Goal: Task Accomplishment & Management: Manage account settings

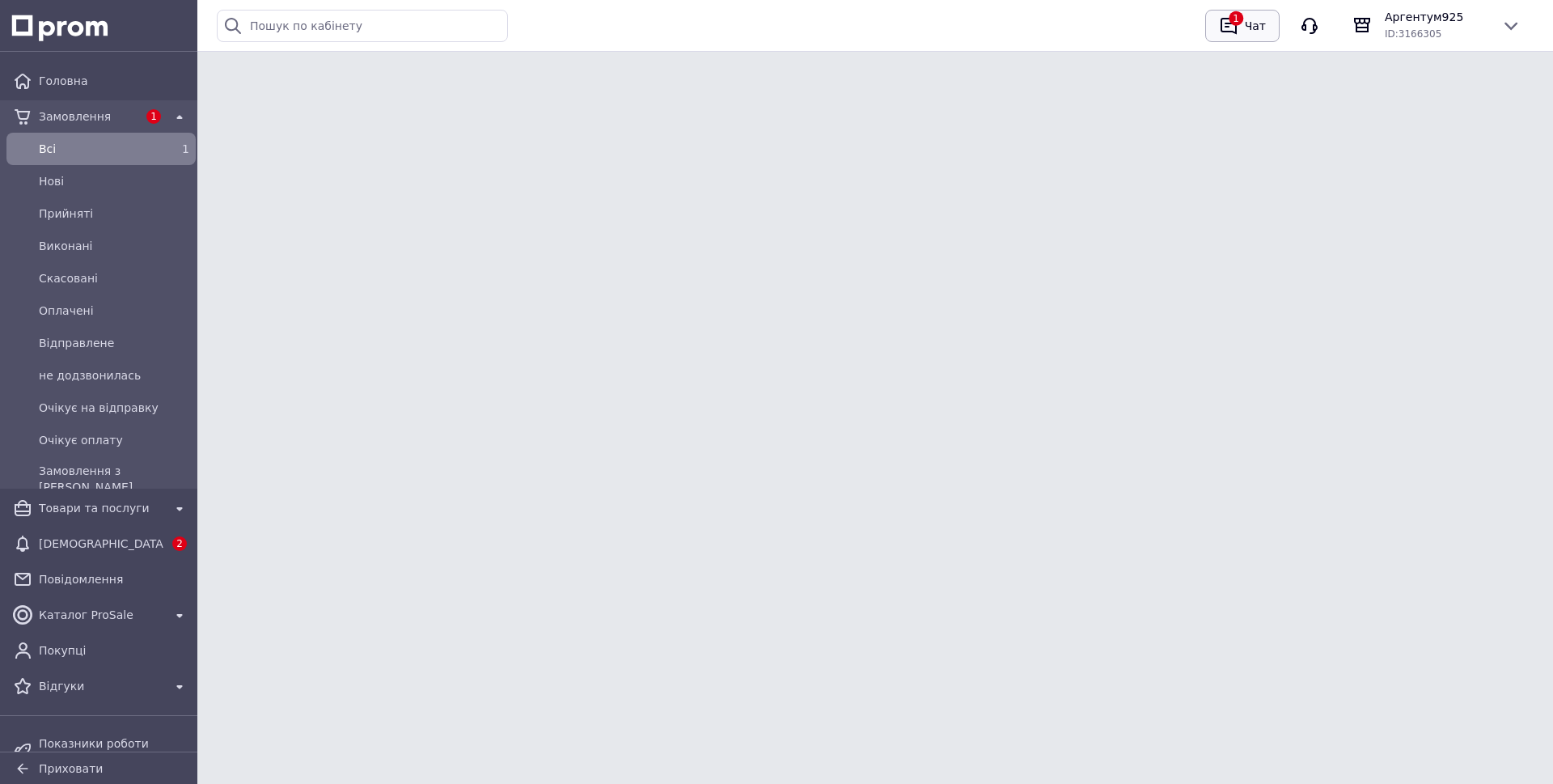
click at [1241, 32] on div "Чат" at bounding box center [1255, 26] width 27 height 24
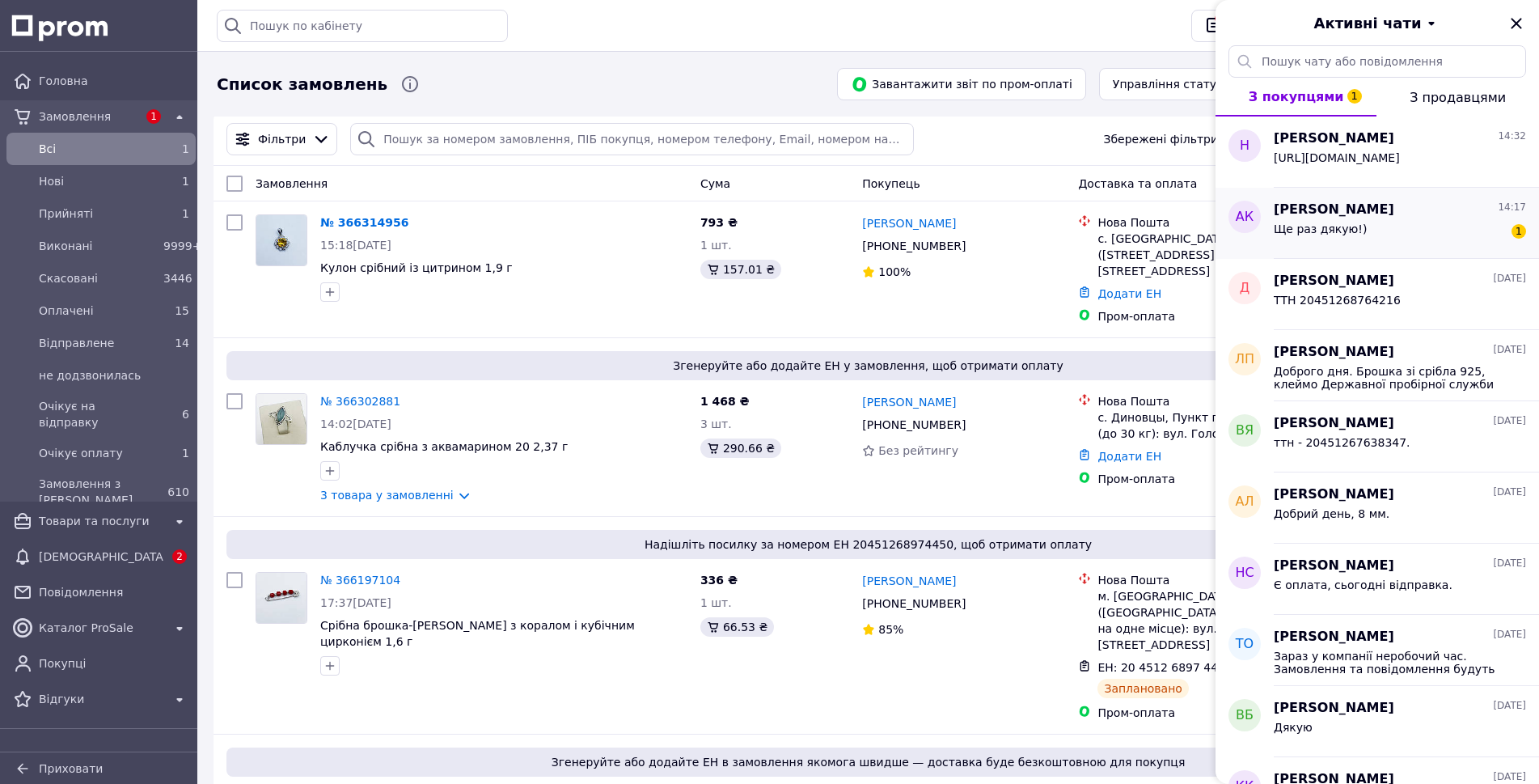
click at [1347, 217] on span "[PERSON_NAME]" at bounding box center [1334, 210] width 121 height 19
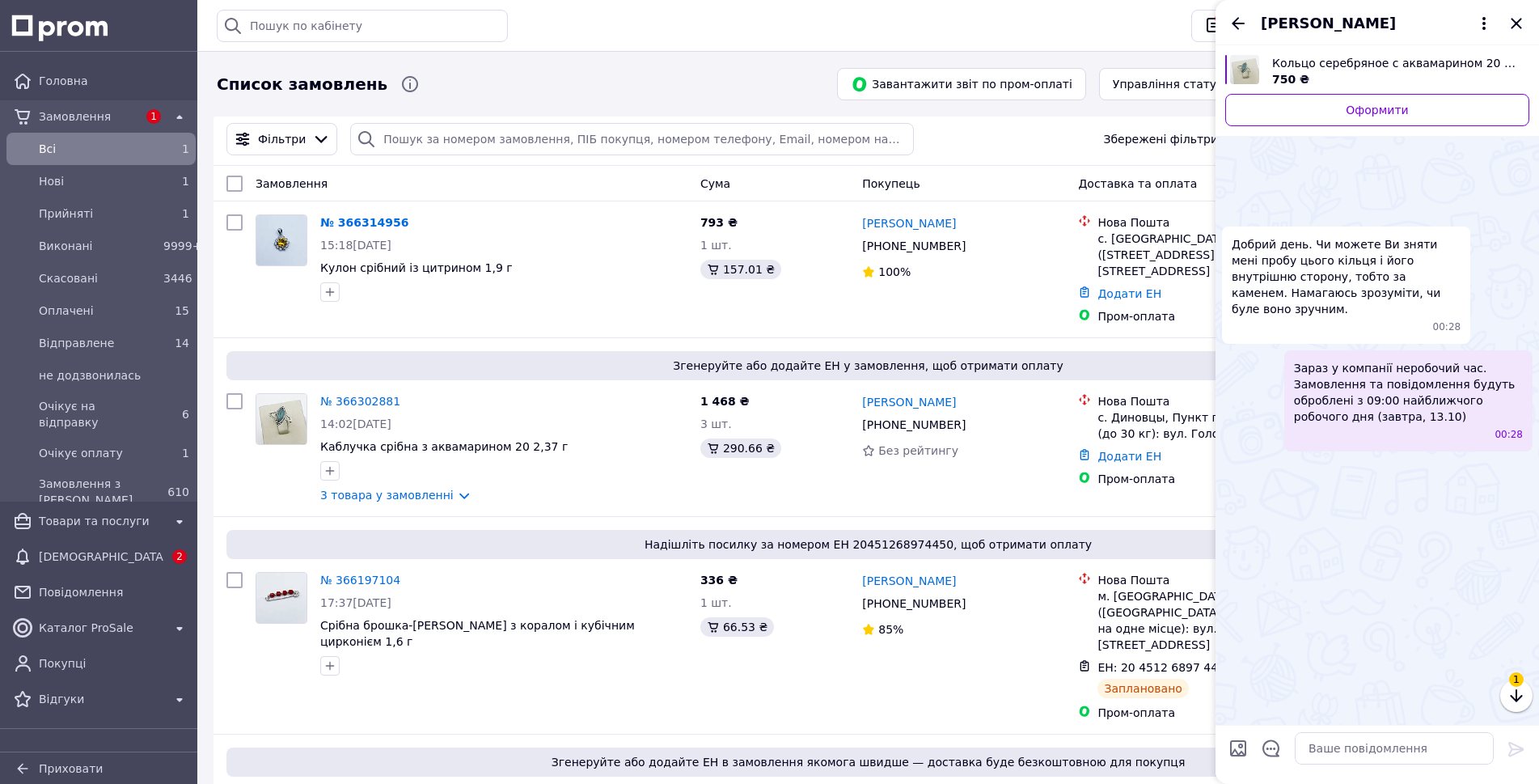
scroll to position [415, 0]
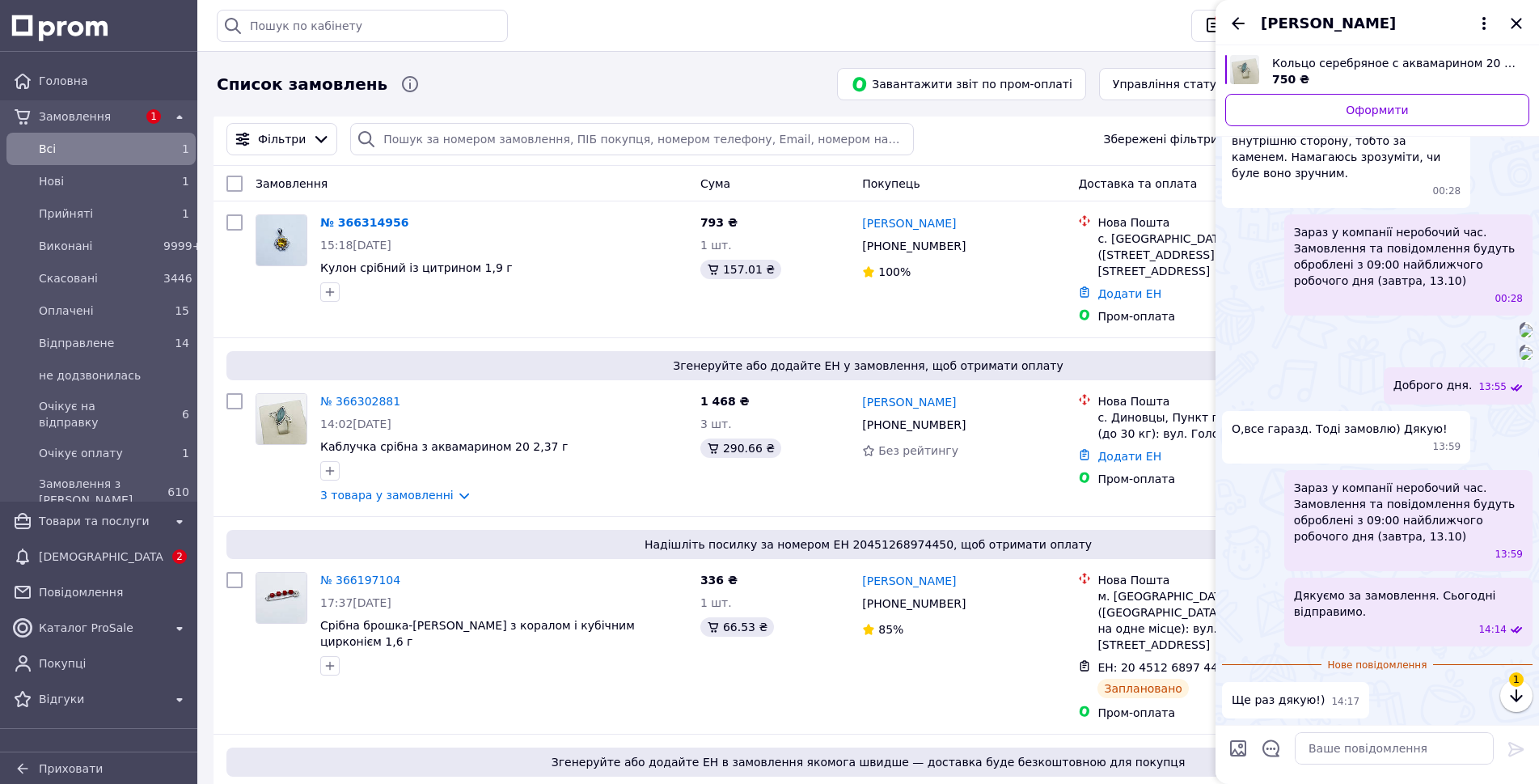
click at [1227, 21] on div "[PERSON_NAME]" at bounding box center [1377, 22] width 324 height 45
click at [1233, 21] on icon "Назад" at bounding box center [1238, 23] width 20 height 20
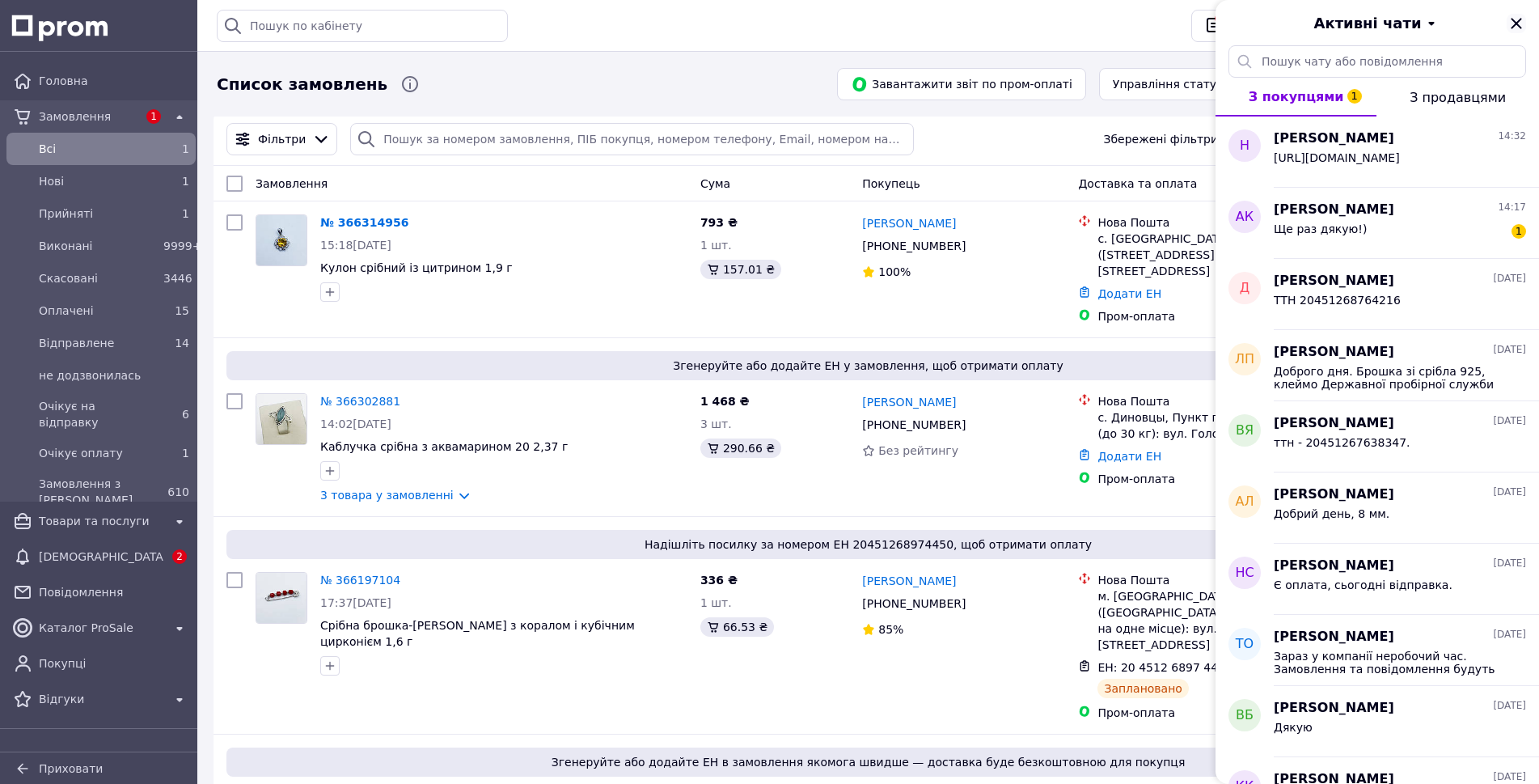
click at [1513, 22] on icon "Закрити" at bounding box center [1516, 23] width 20 height 20
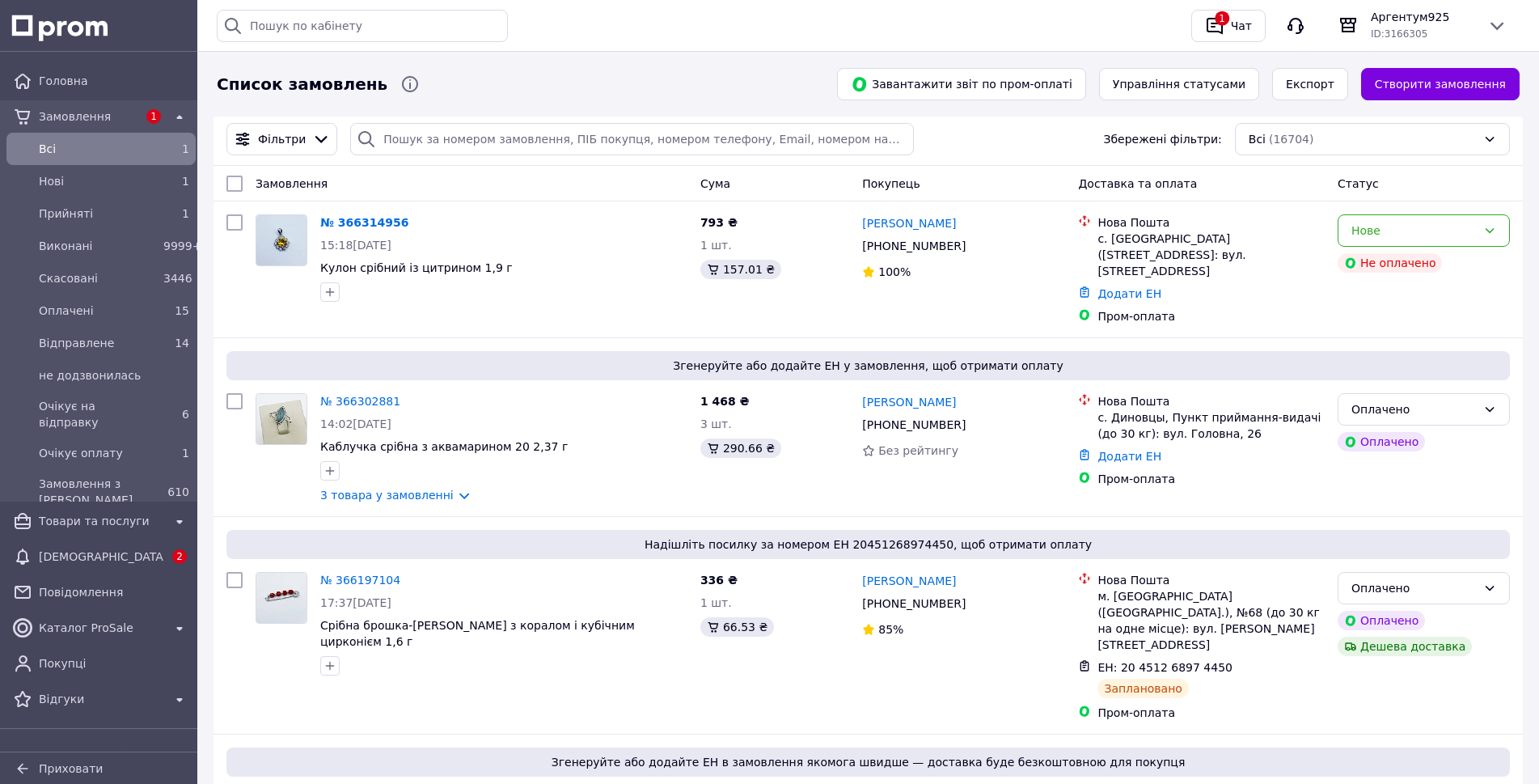
click at [523, 177] on div "Замовлення" at bounding box center [472, 183] width 445 height 29
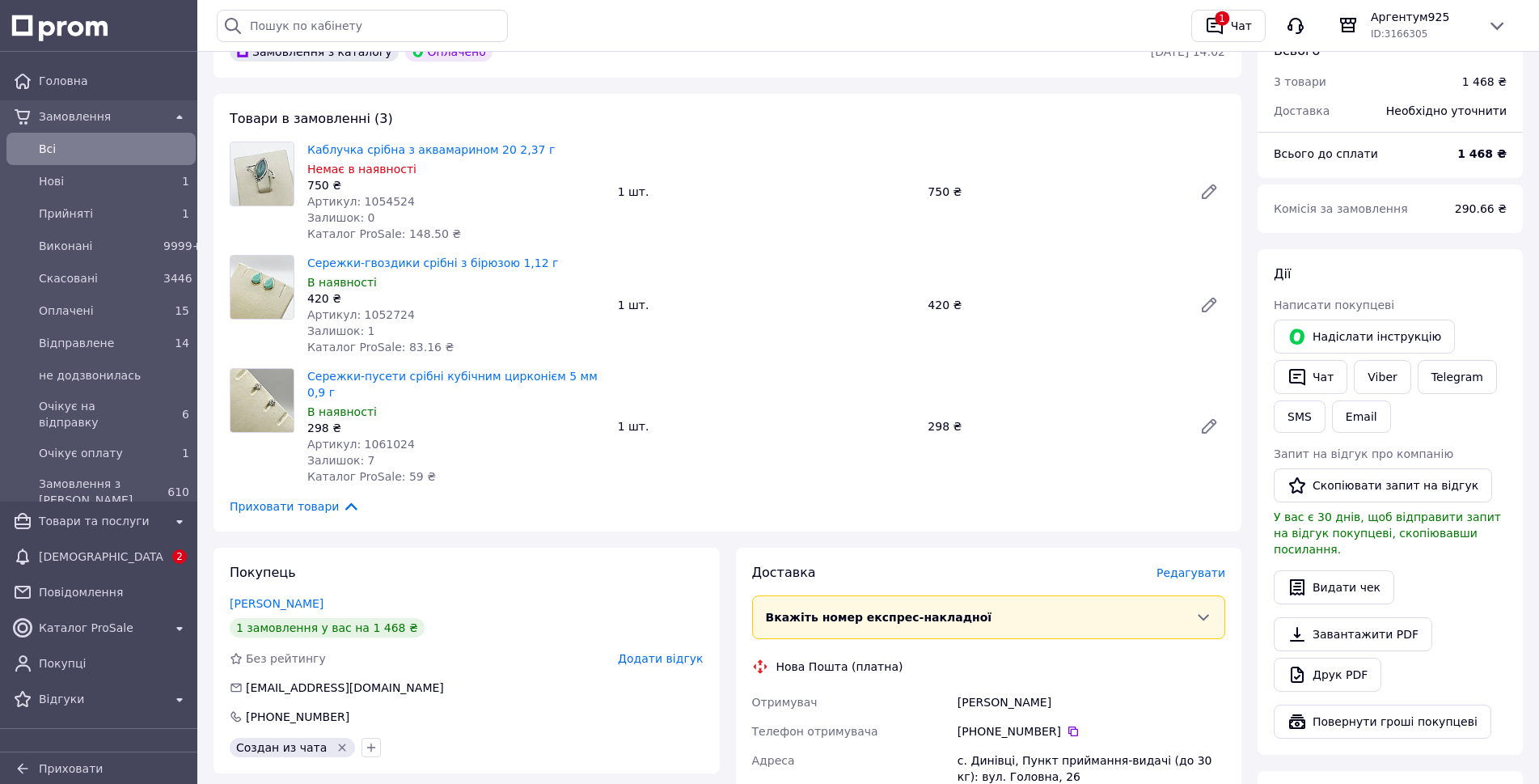
scroll to position [485, 0]
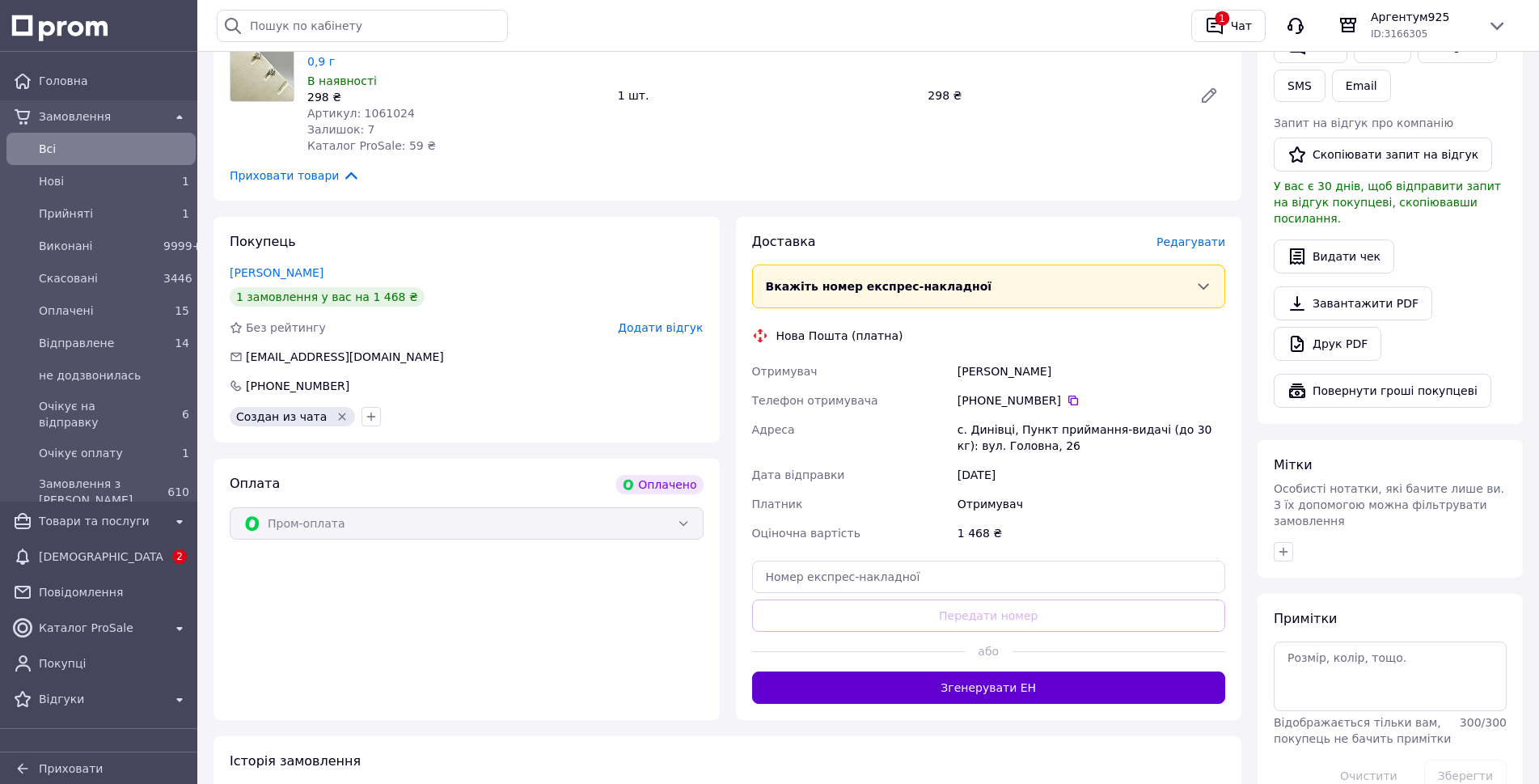
click at [967, 671] on button "Згенерувати ЕН" at bounding box center [989, 687] width 474 height 33
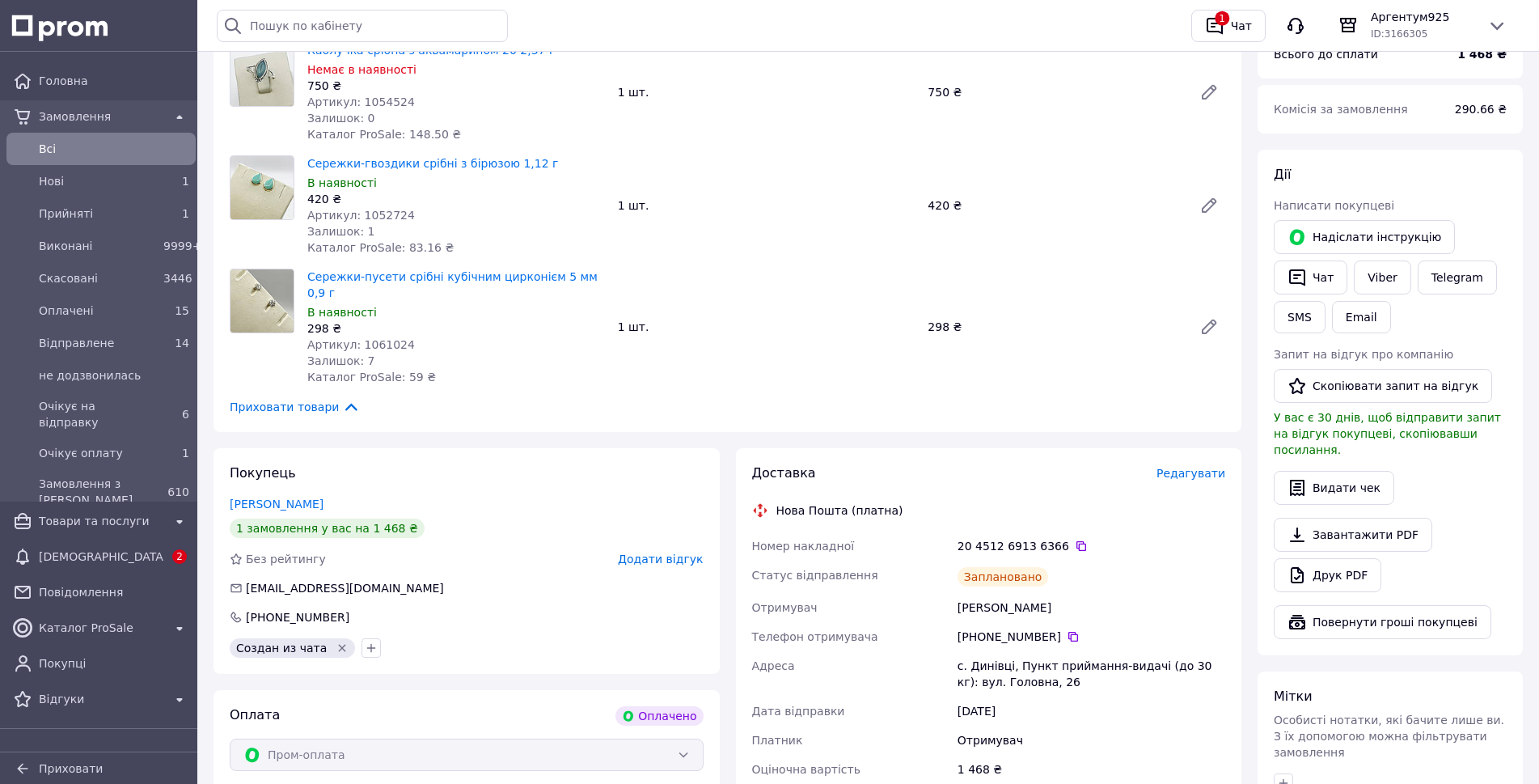
scroll to position [0, 0]
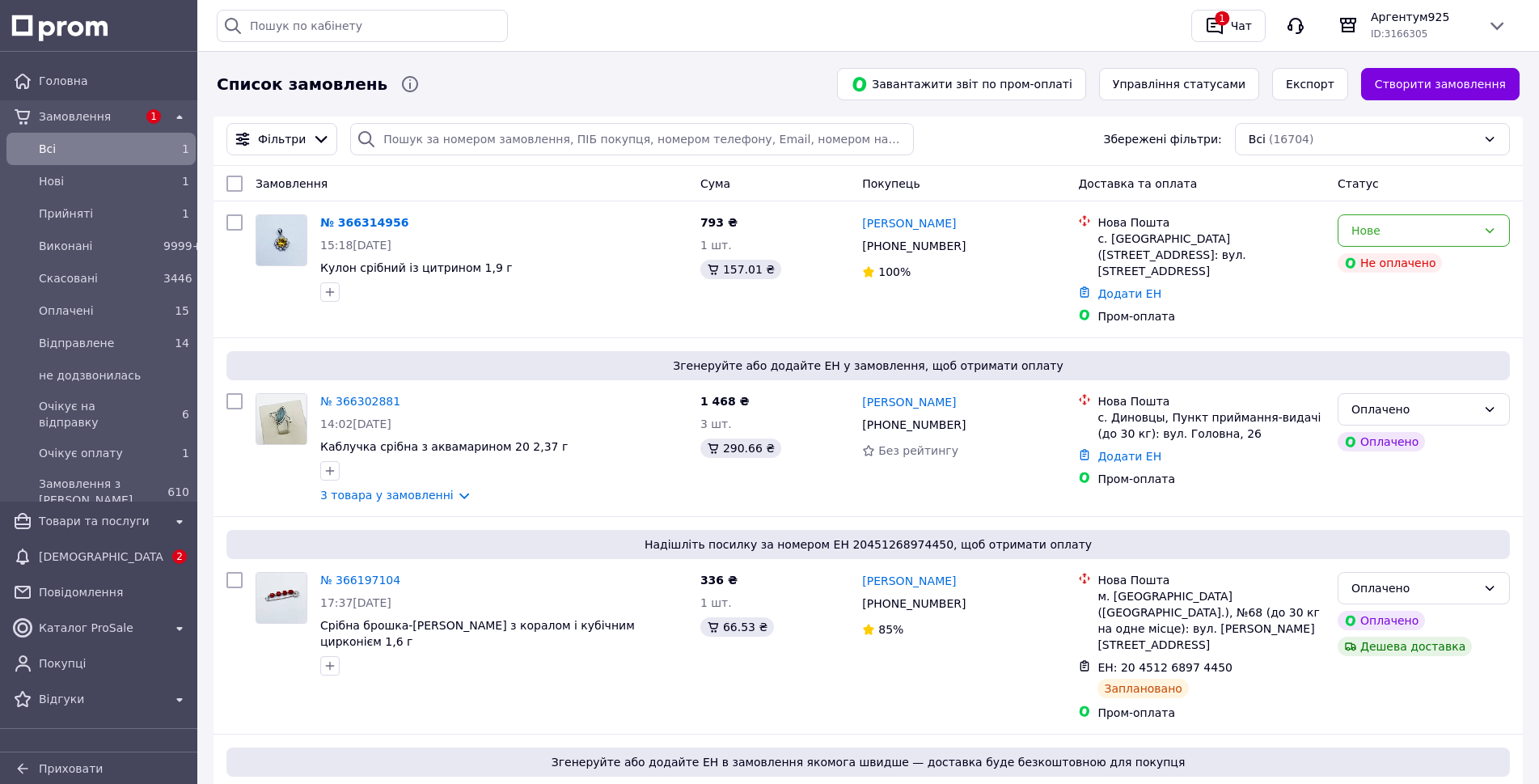
click at [67, 117] on span "Замовлення" at bounding box center [87, 116] width 98 height 16
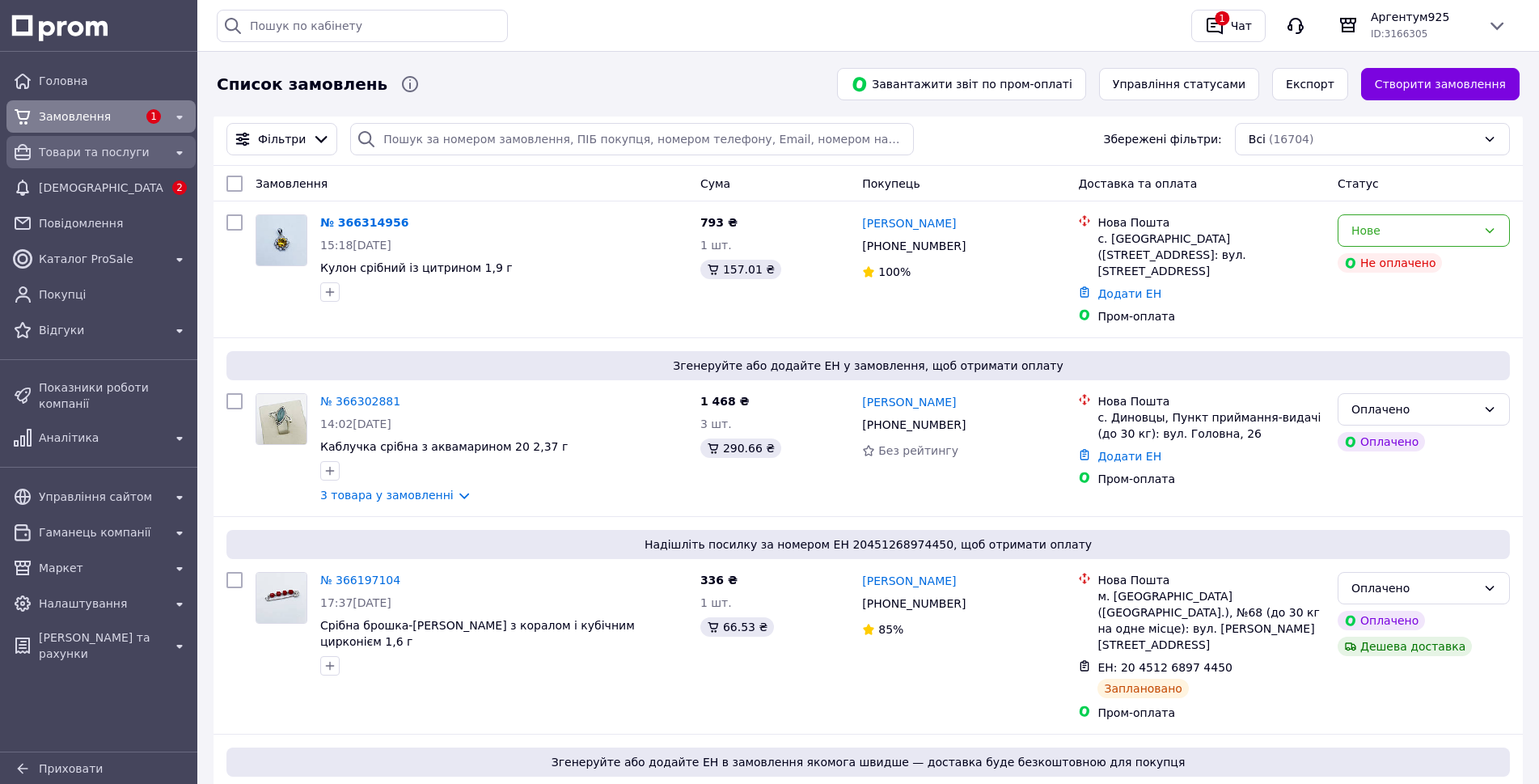
click at [68, 148] on span "Товари та послуги" at bounding box center [100, 151] width 124 height 16
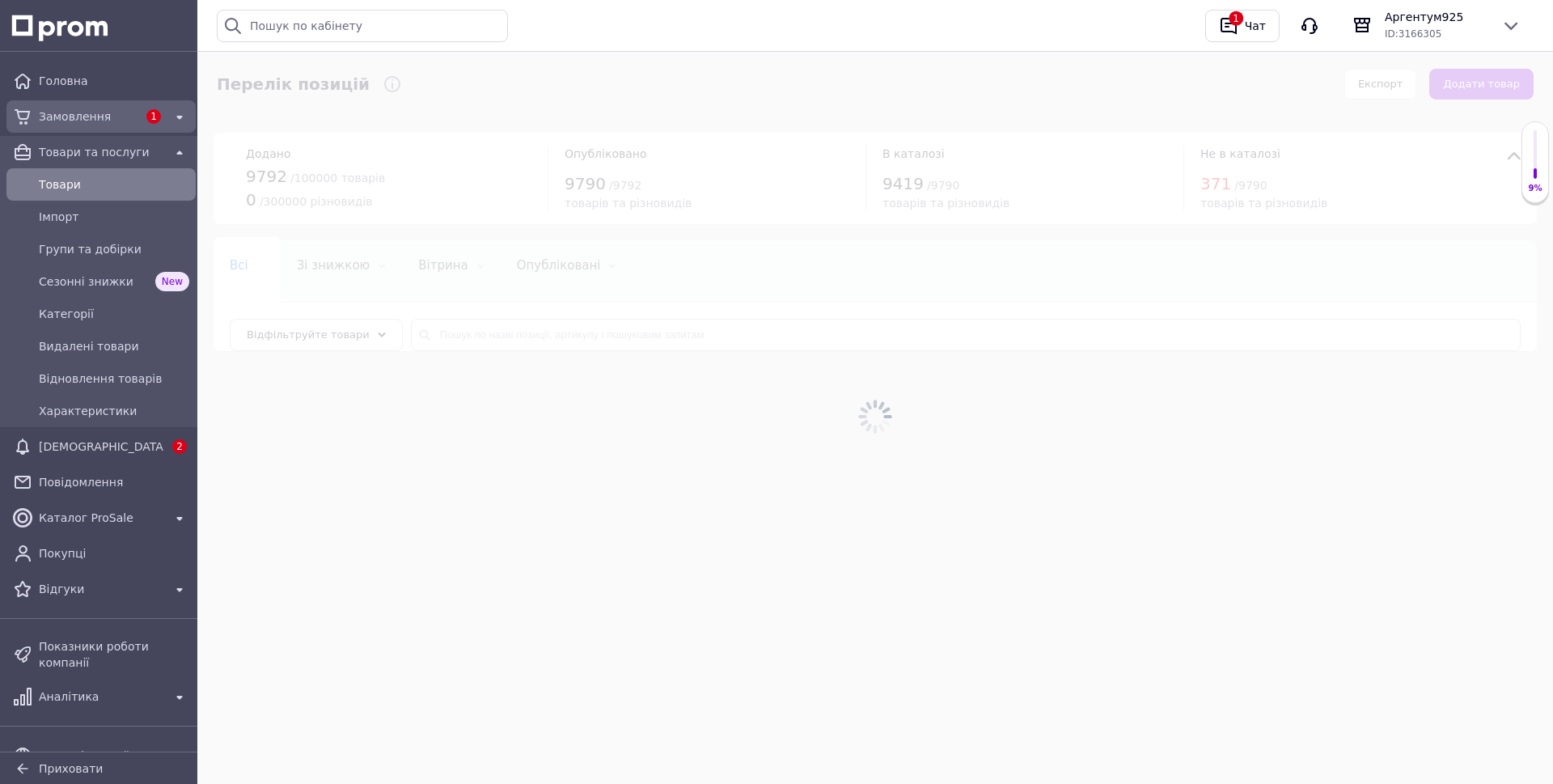
click at [71, 103] on link "Замовлення 1" at bounding box center [101, 116] width 202 height 33
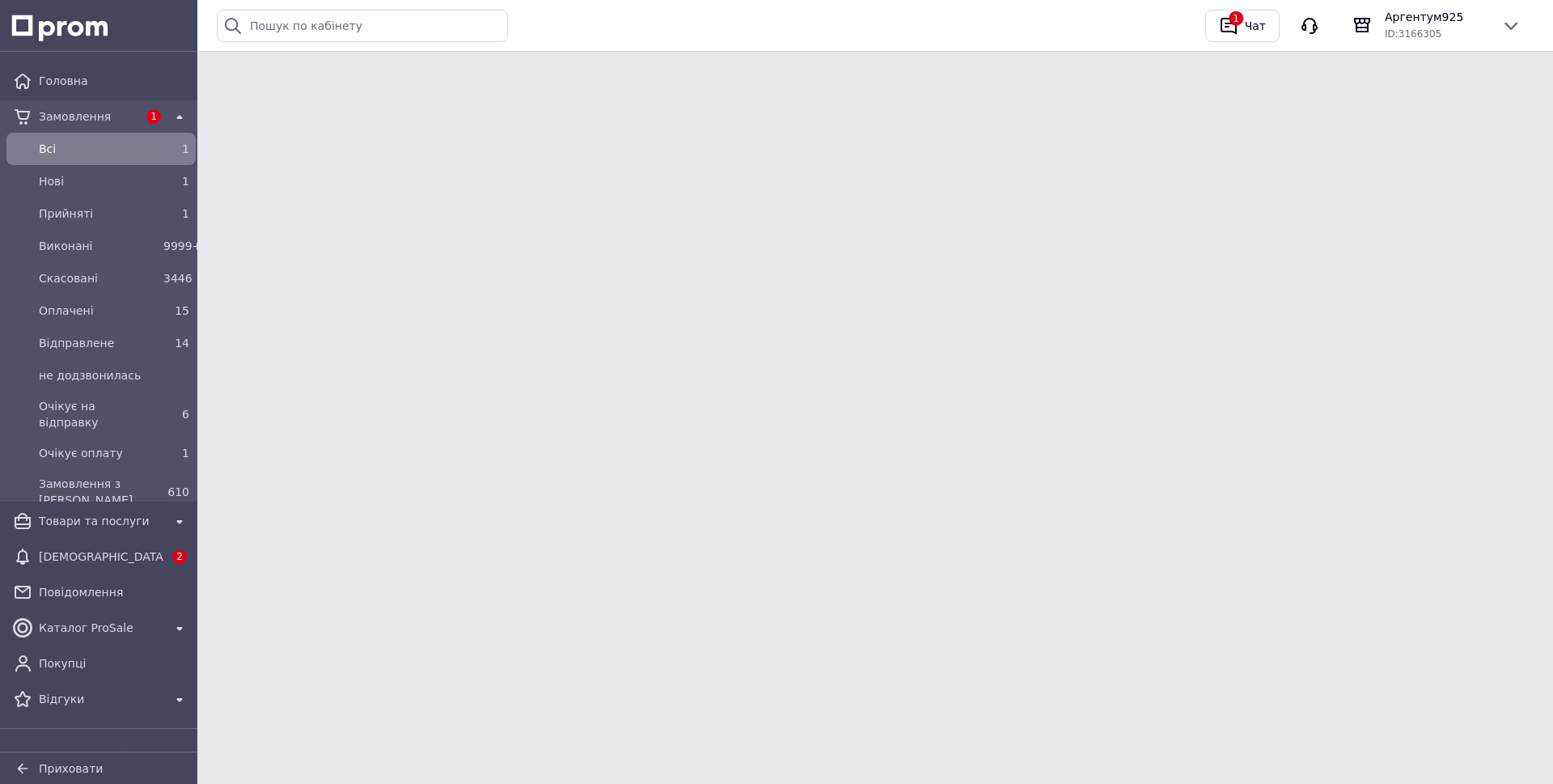
click at [61, 152] on span "Всi" at bounding box center [98, 148] width 118 height 16
click at [41, 147] on span "Всi" at bounding box center [98, 148] width 118 height 16
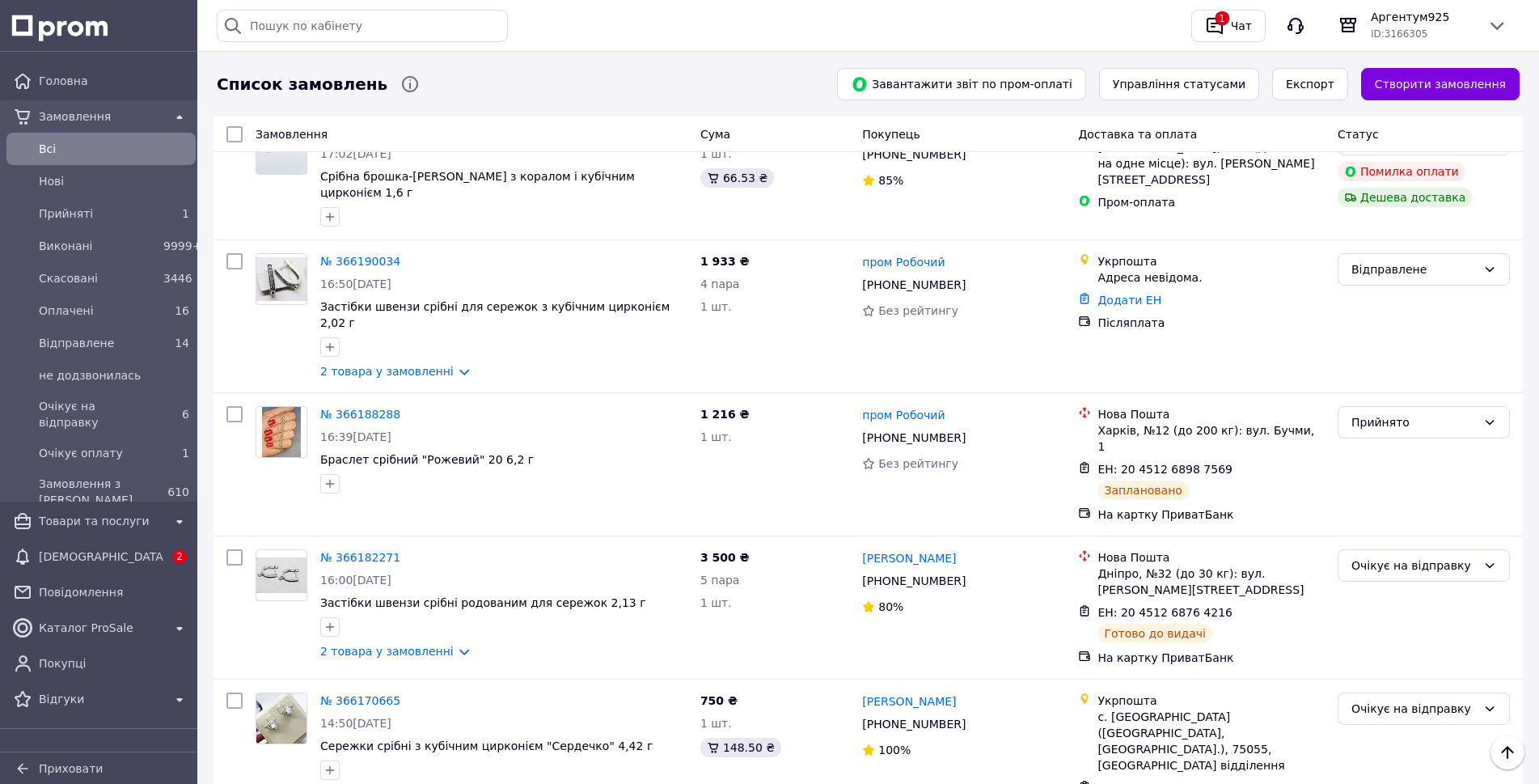
scroll to position [889, 0]
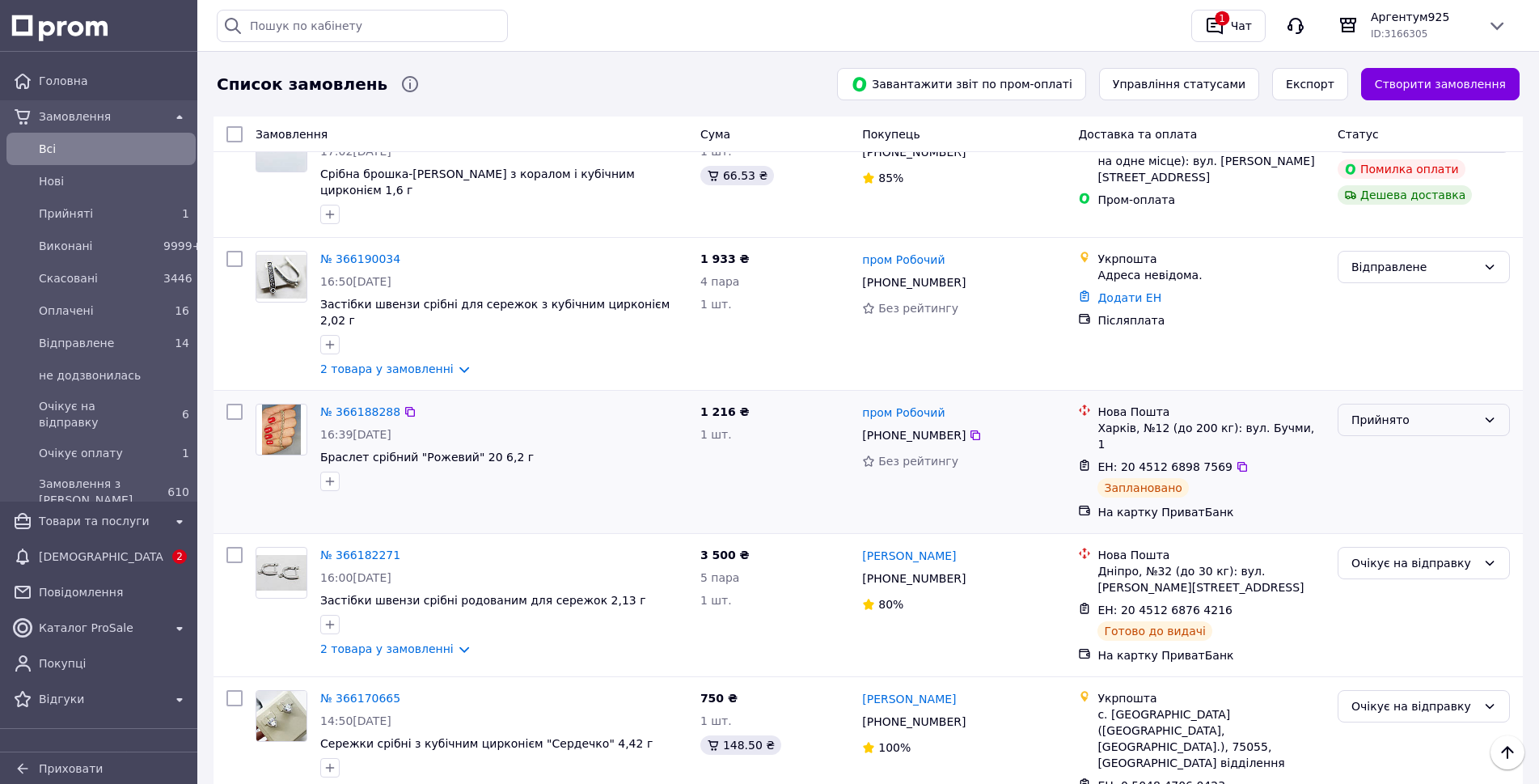
click at [1420, 411] on div "Прийнято" at bounding box center [1414, 419] width 125 height 18
click at [1413, 442] on li "Очікує на відправку" at bounding box center [1423, 439] width 170 height 29
click at [1410, 554] on div "Очікує на відправку" at bounding box center [1414, 562] width 125 height 18
click at [1411, 538] on li "Відправлене" at bounding box center [1423, 537] width 170 height 29
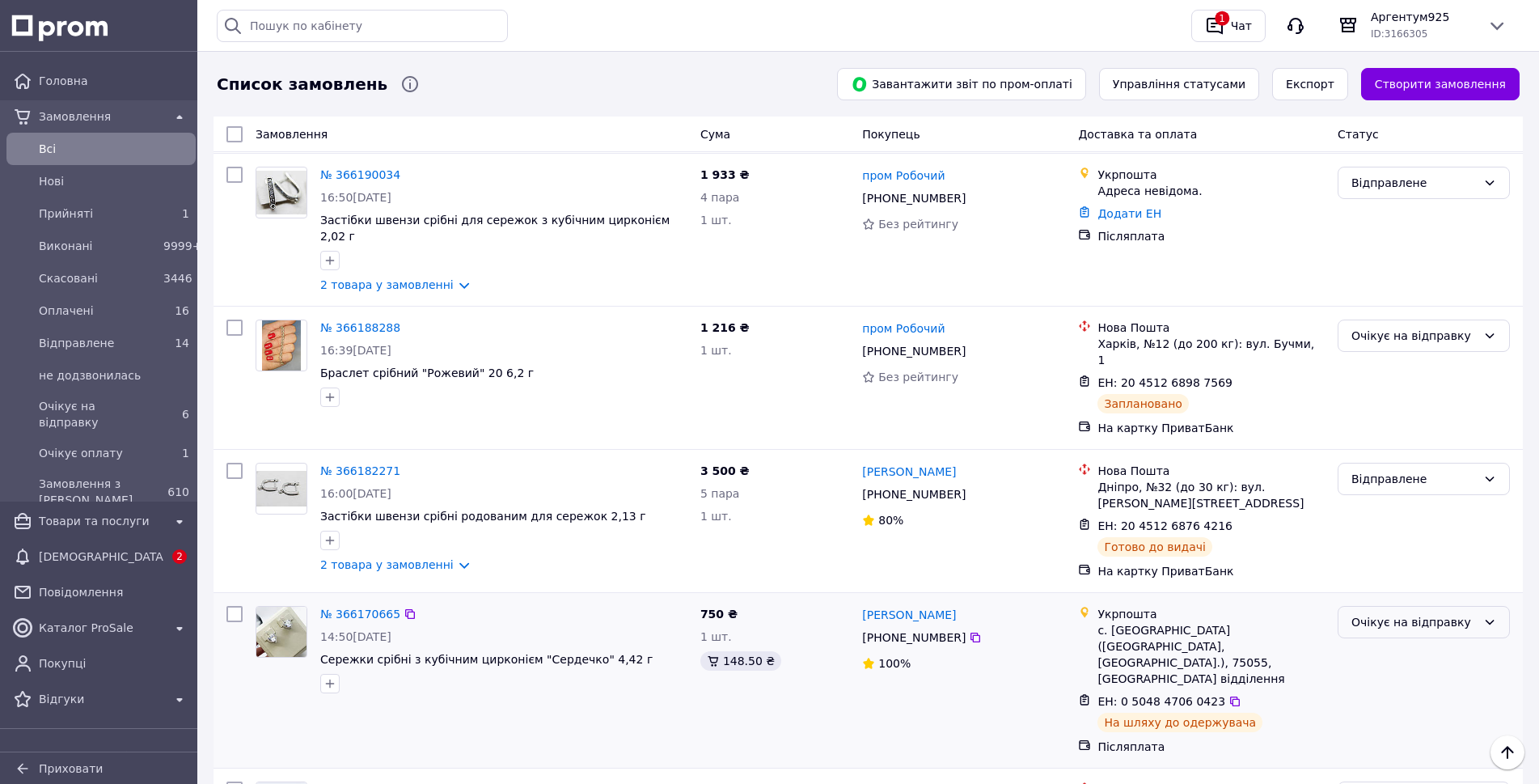
click at [1414, 613] on div "Очікує на відправку" at bounding box center [1414, 621] width 125 height 18
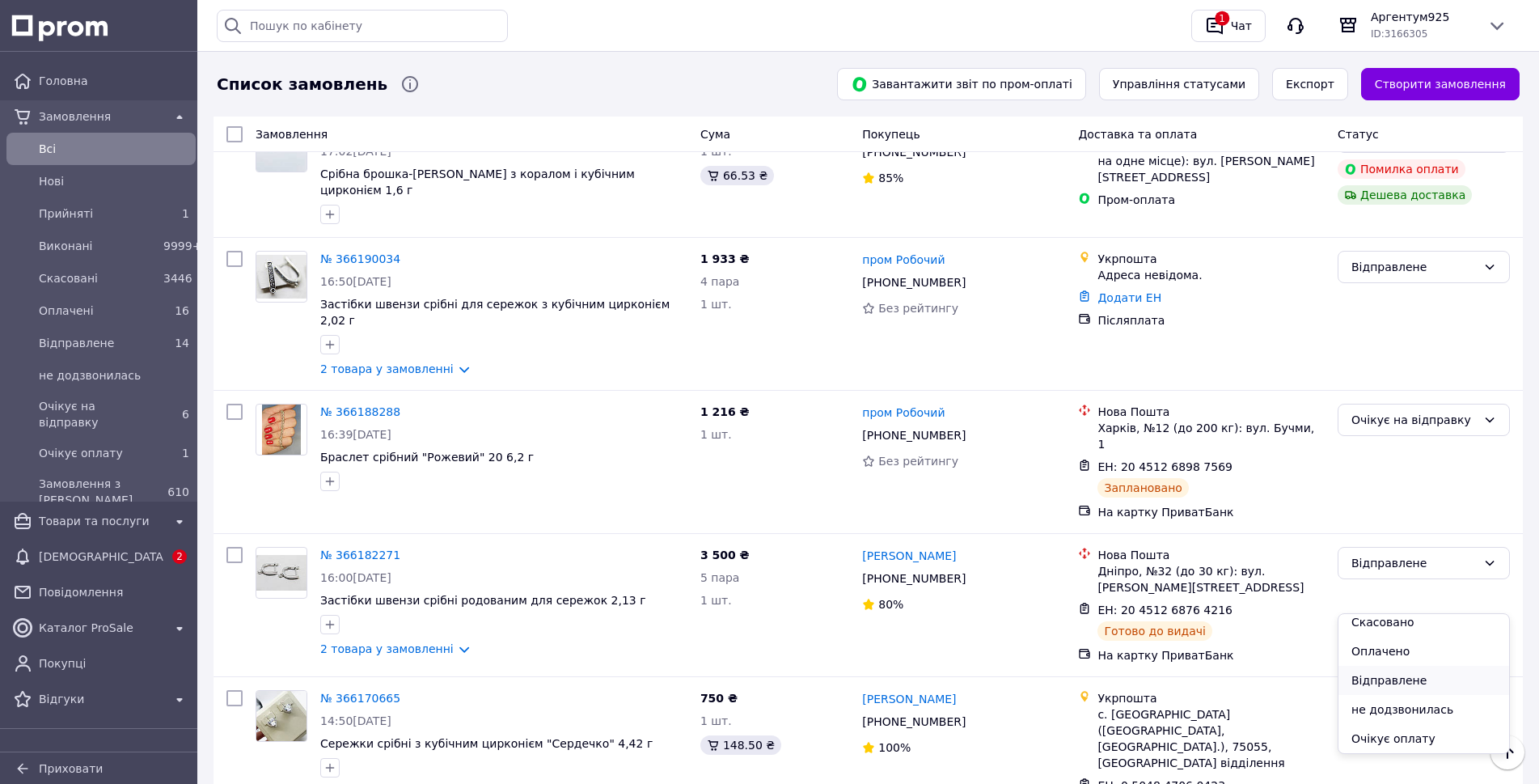
click at [1400, 681] on li "Відправлене" at bounding box center [1423, 680] width 170 height 29
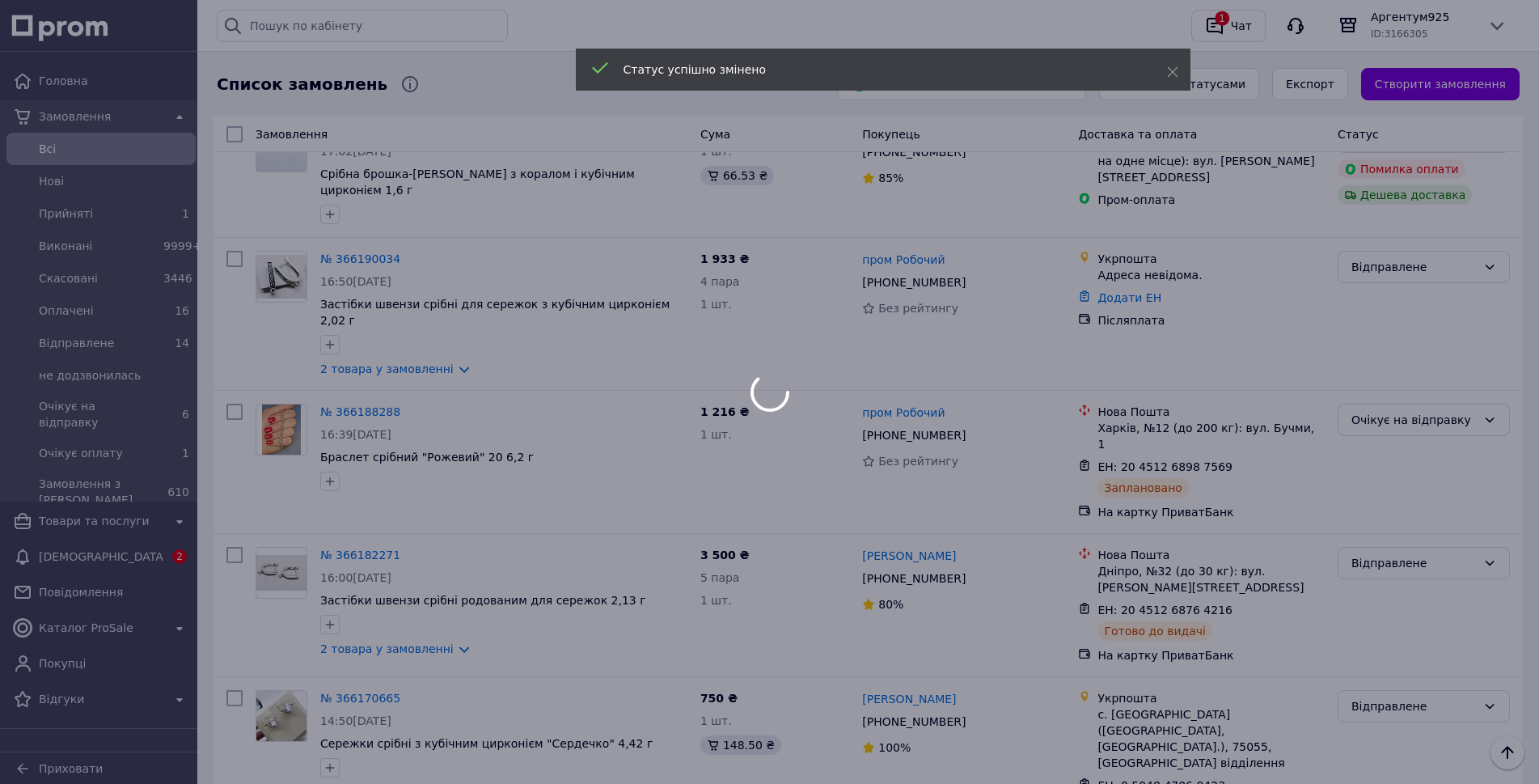
scroll to position [1132, 0]
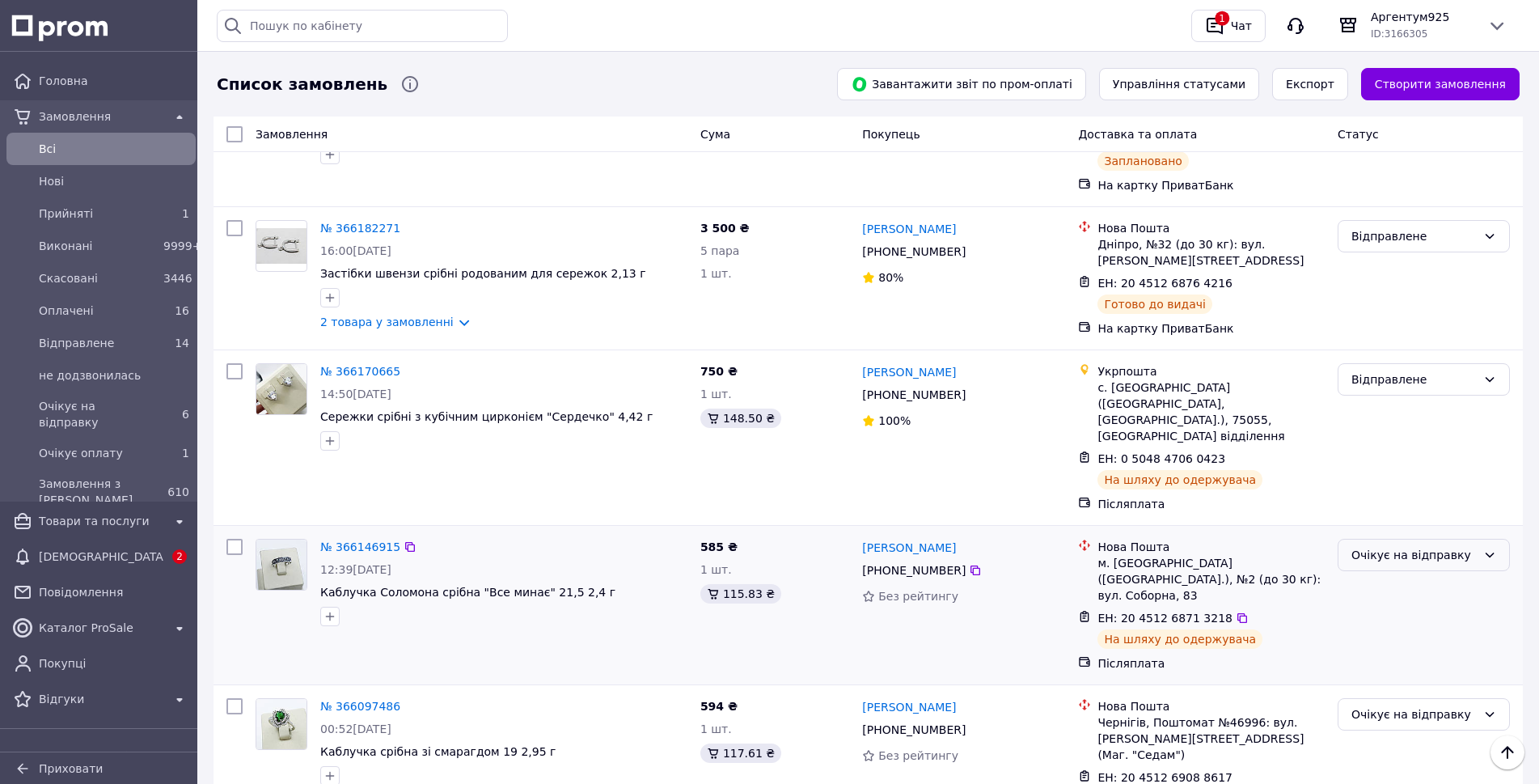
click at [1416, 546] on div "Очікує на відправку" at bounding box center [1414, 555] width 125 height 18
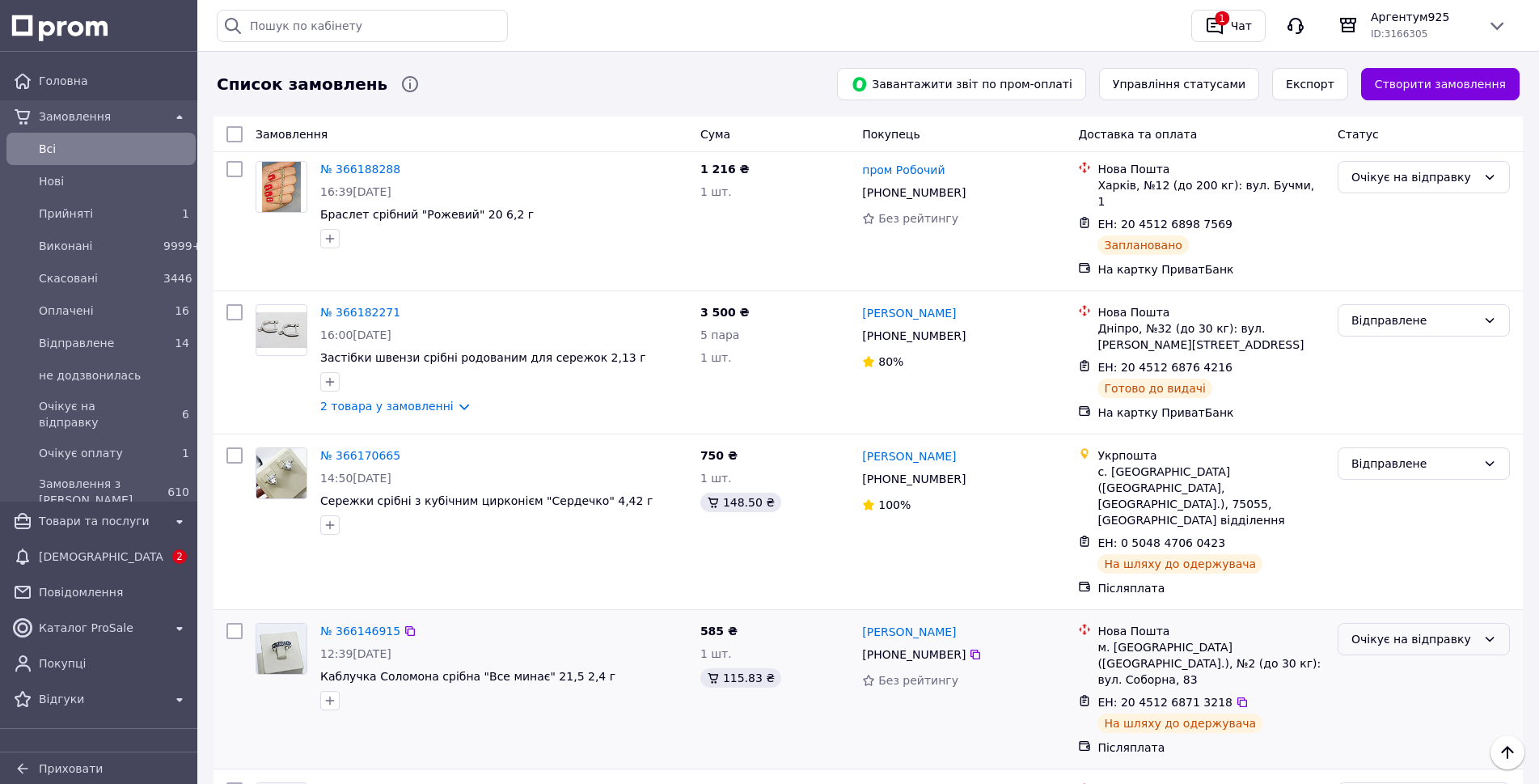
click at [1415, 630] on div "Очікує на відправку" at bounding box center [1414, 638] width 125 height 18
click at [1399, 583] on li "Відправлене" at bounding box center [1423, 580] width 170 height 29
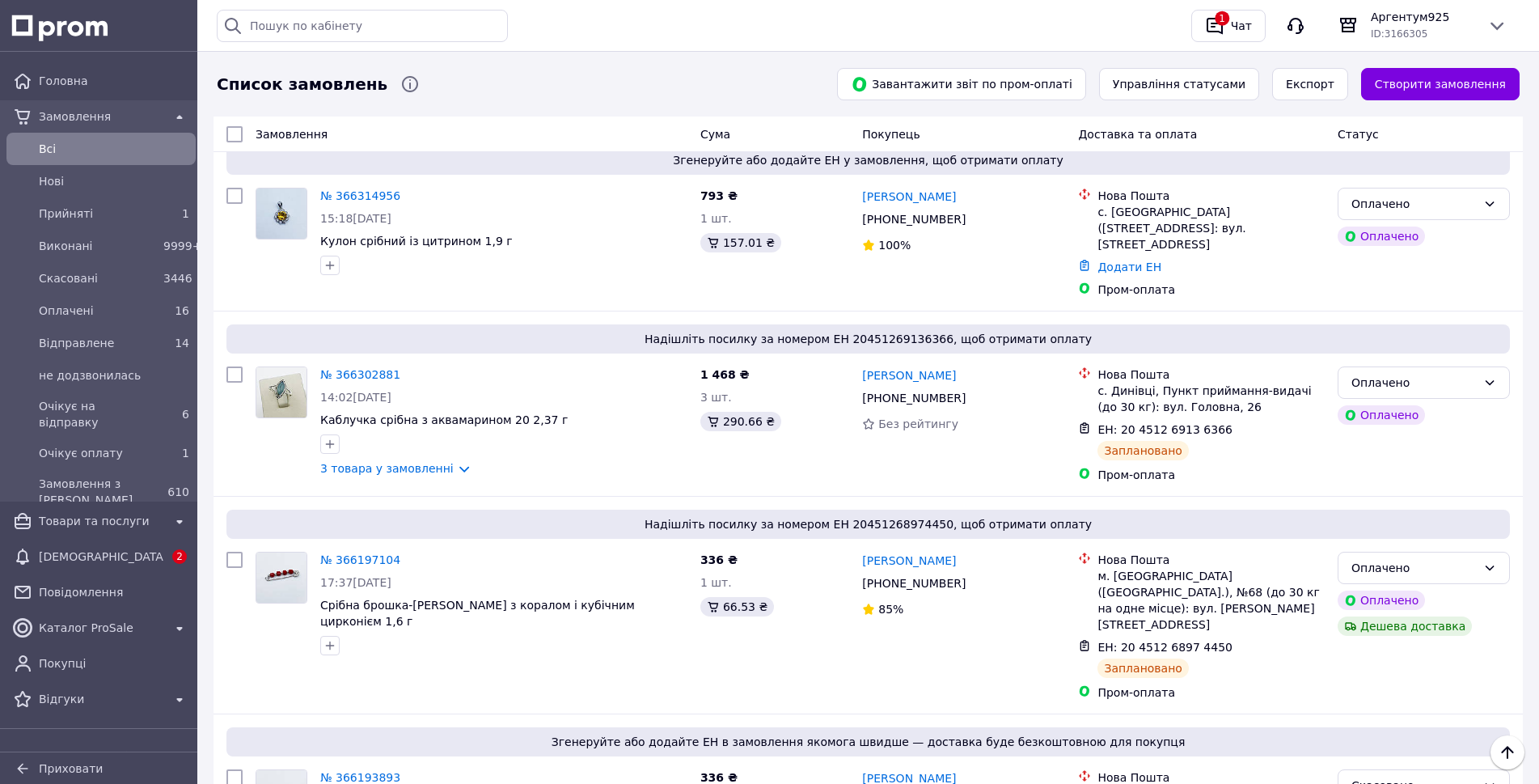
scroll to position [0, 0]
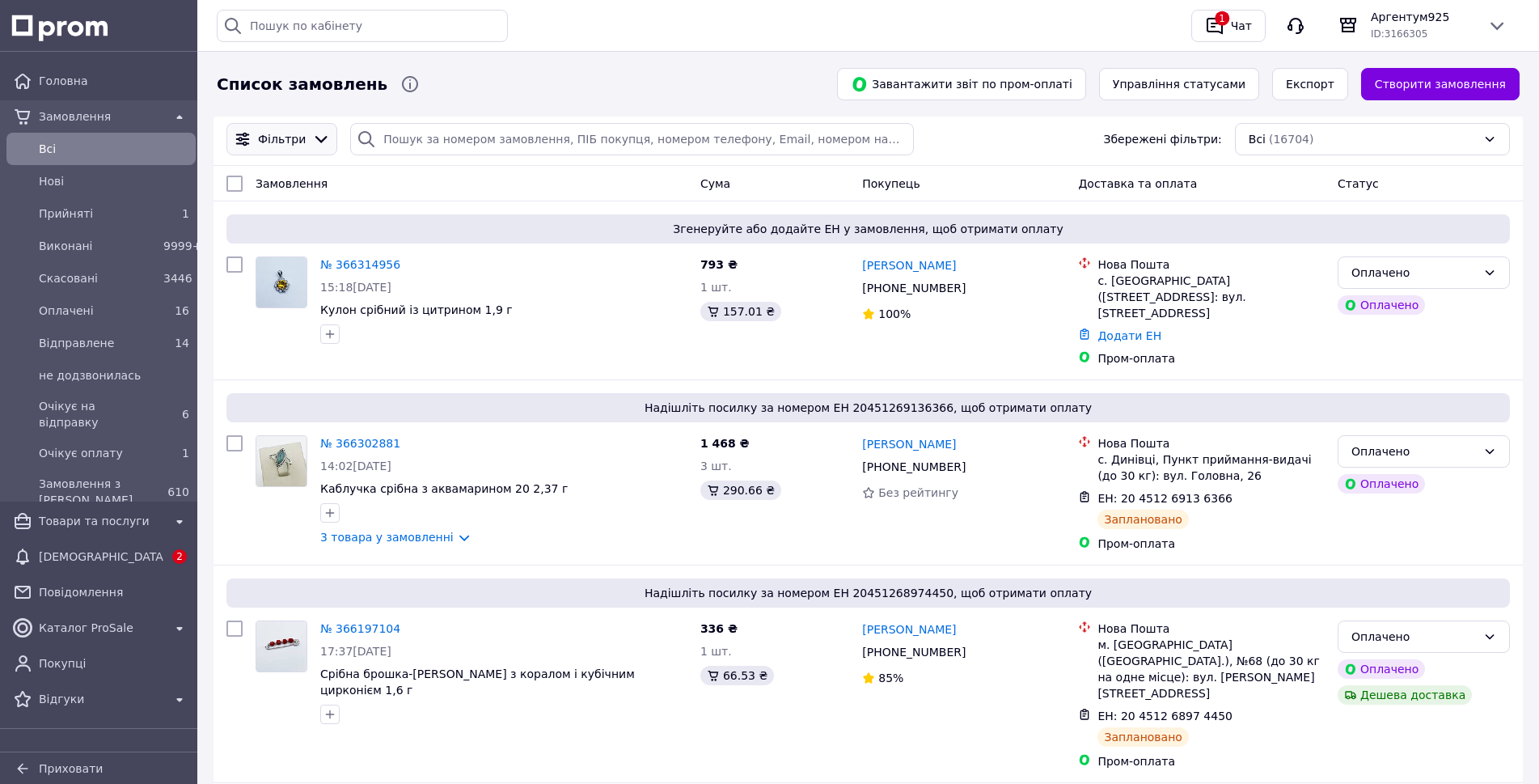
click at [315, 144] on icon at bounding box center [321, 139] width 18 height 18
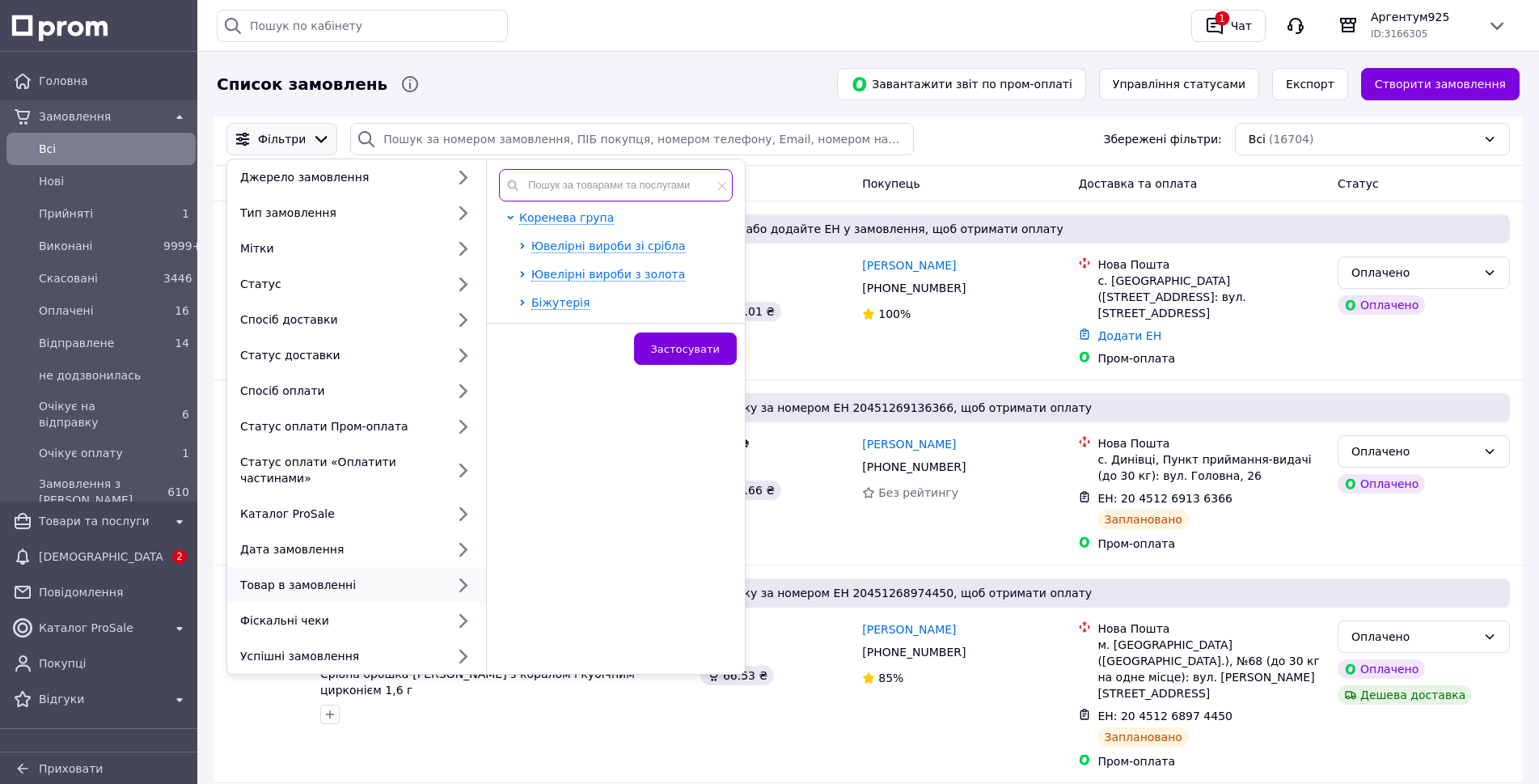
click at [663, 188] on input "text" at bounding box center [615, 185] width 234 height 33
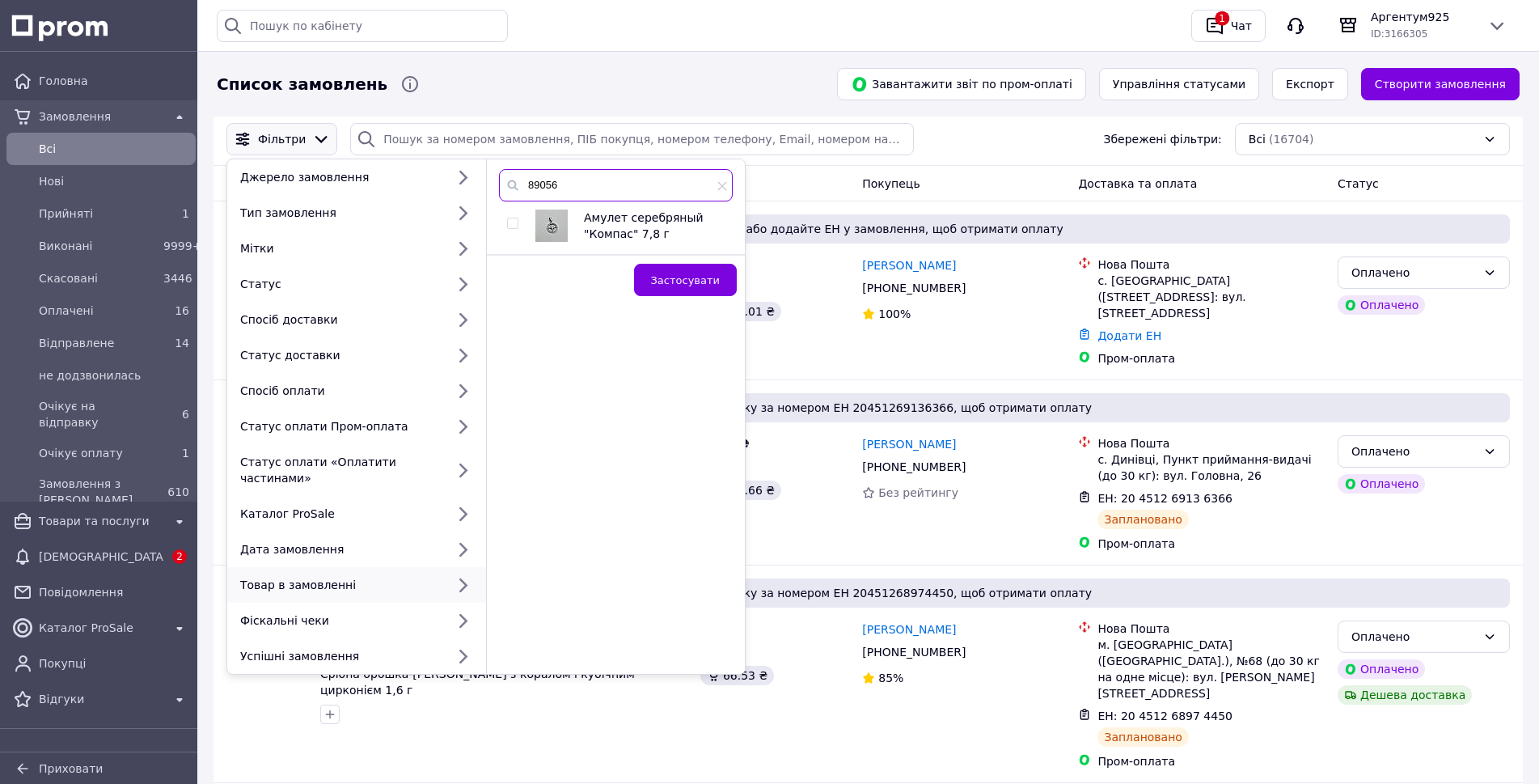
type input "89056"
click at [514, 220] on input "checkbox" at bounding box center [512, 223] width 10 height 10
checkbox input "true"
click at [678, 277] on span "Застосувати" at bounding box center [686, 280] width 68 height 12
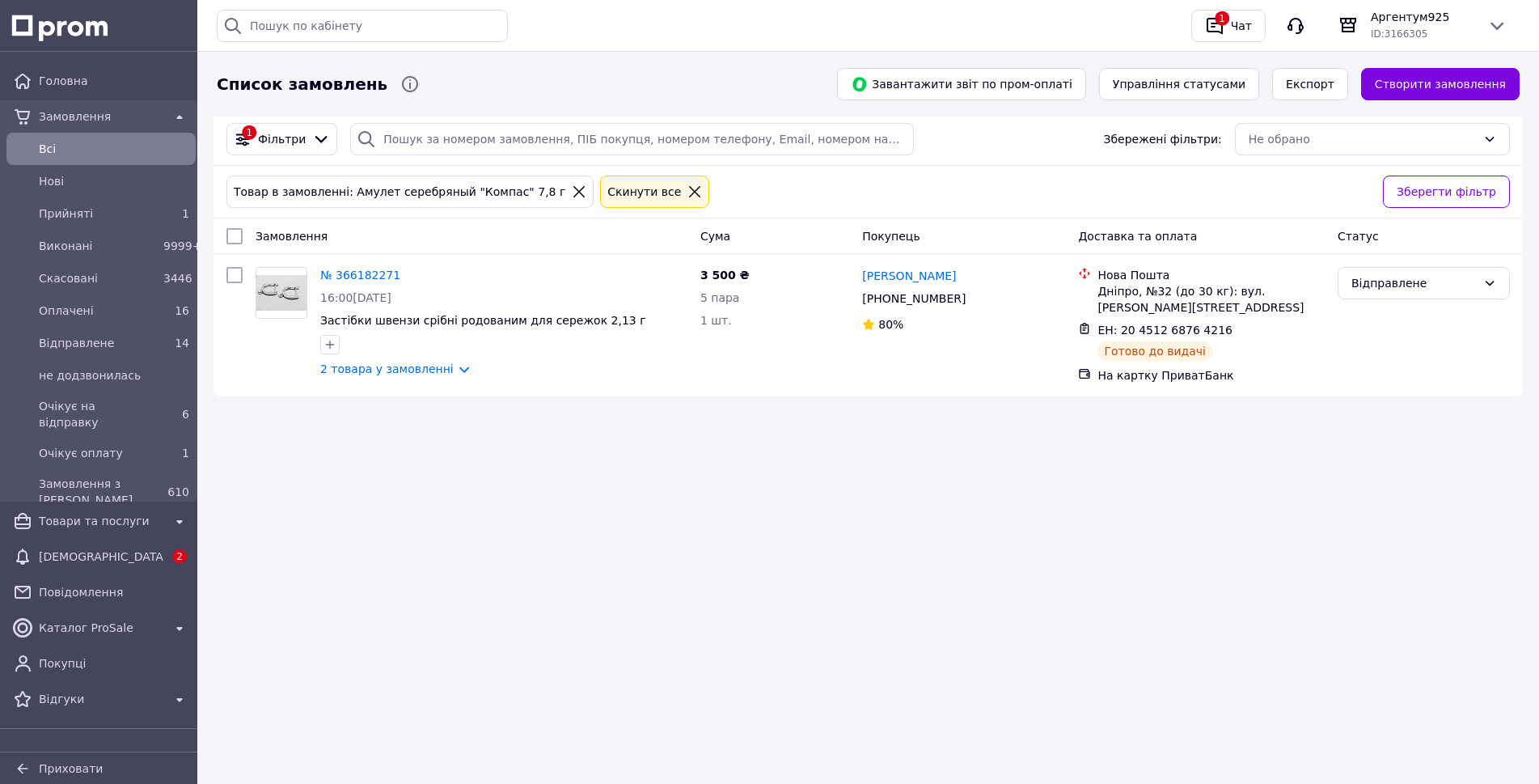
click at [684, 193] on div at bounding box center [694, 191] width 21 height 15
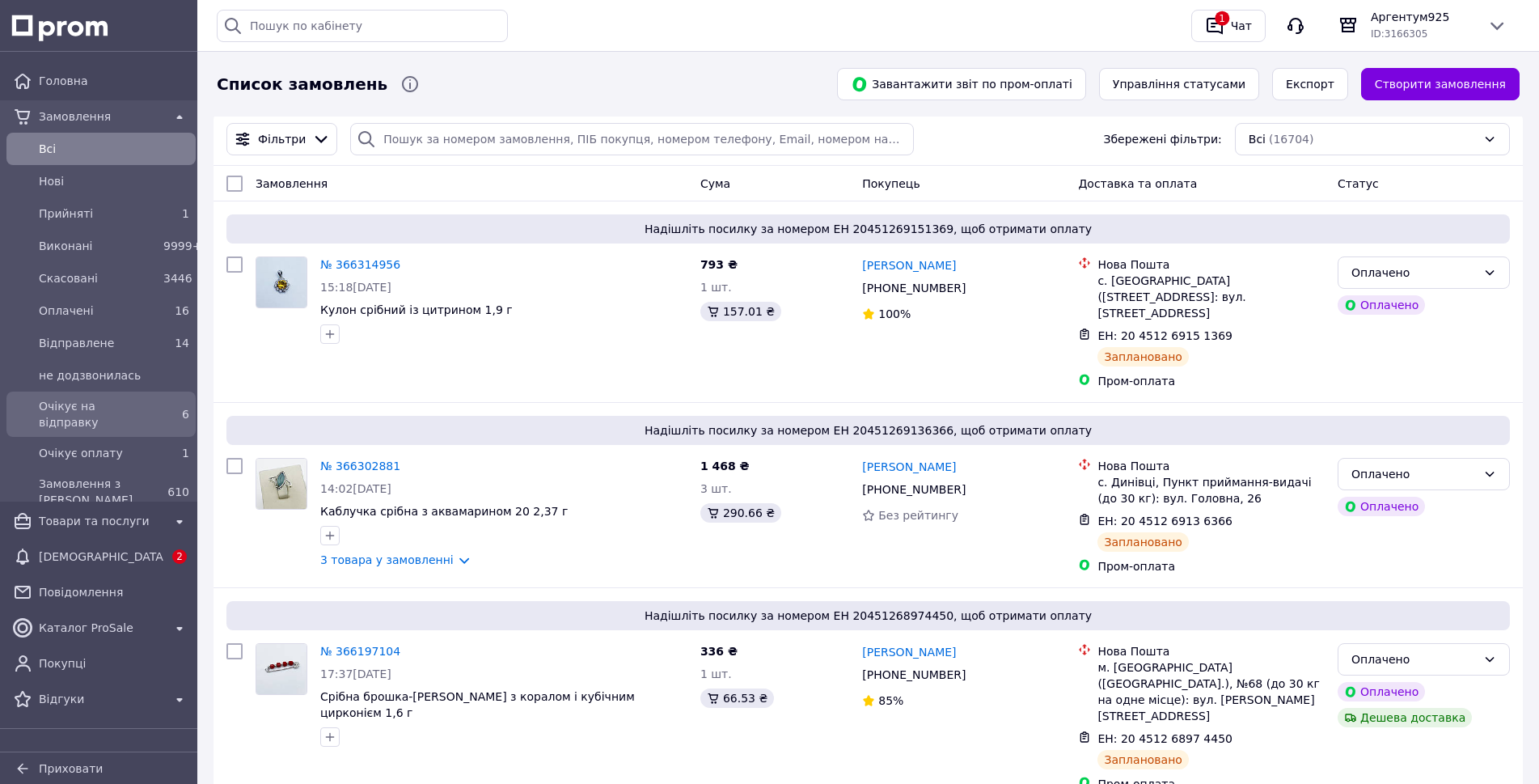
click at [80, 403] on span "Очікує на відправку" at bounding box center [98, 414] width 118 height 33
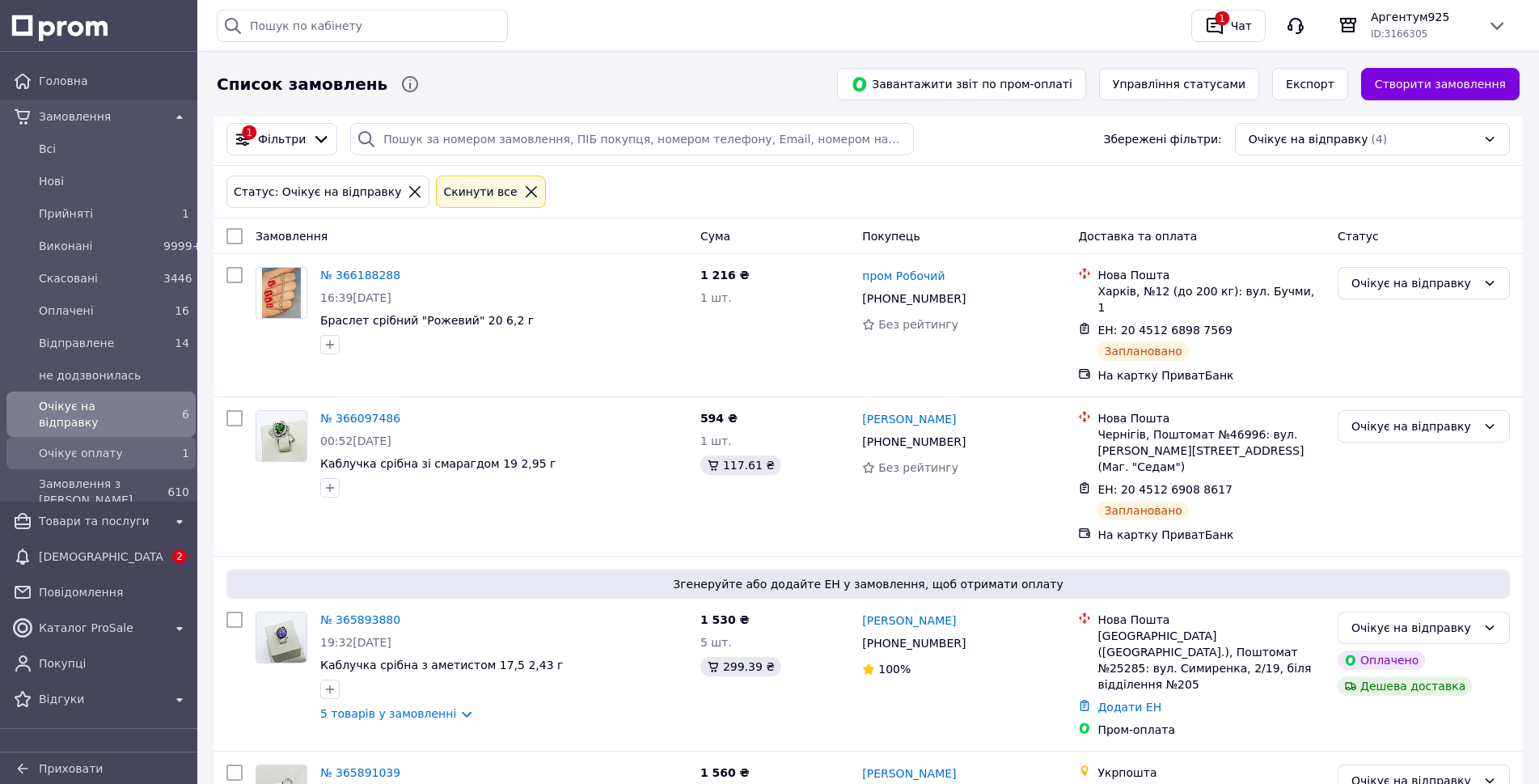
click at [68, 445] on span "Очікує оплату" at bounding box center [98, 453] width 118 height 16
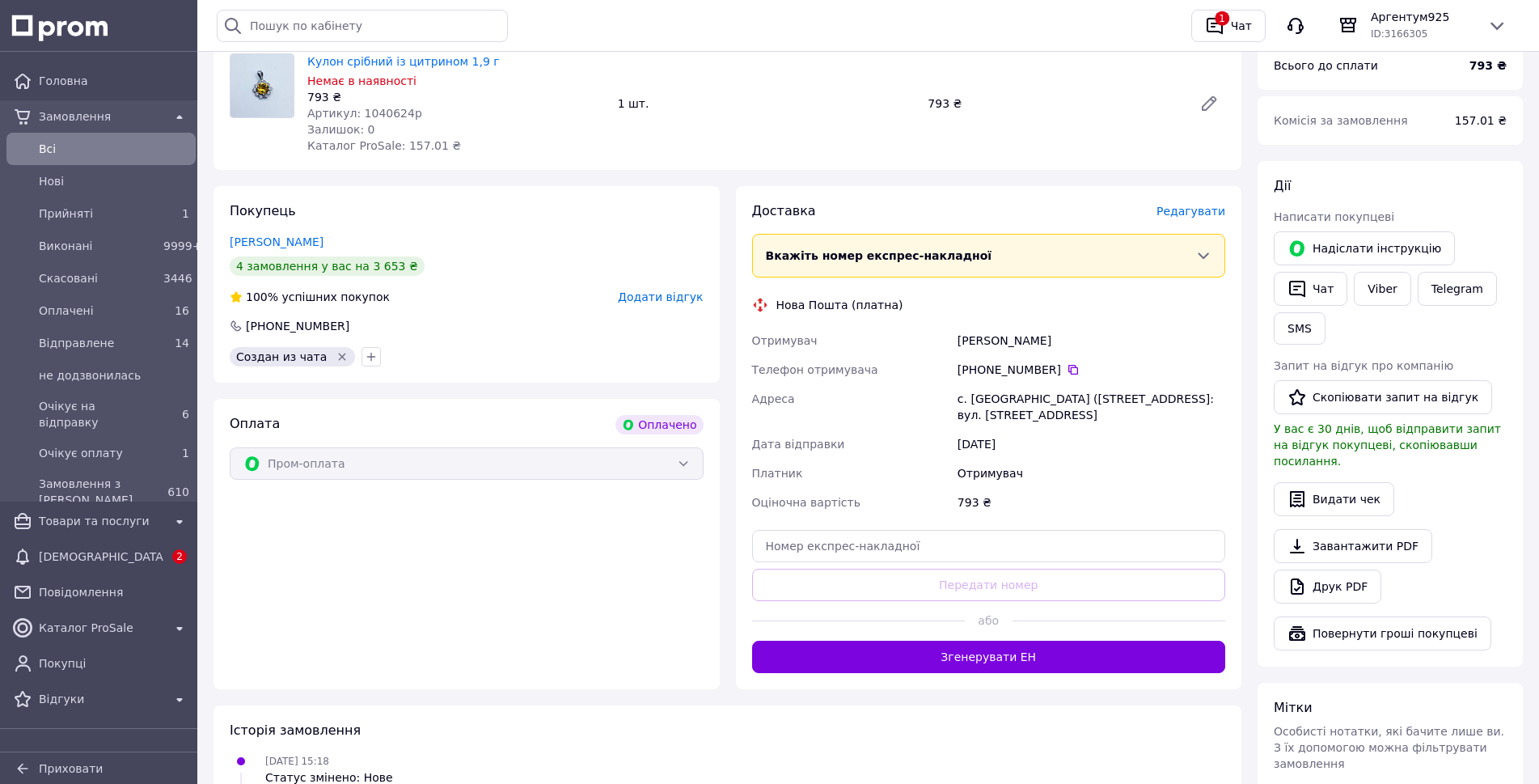
scroll to position [324, 0]
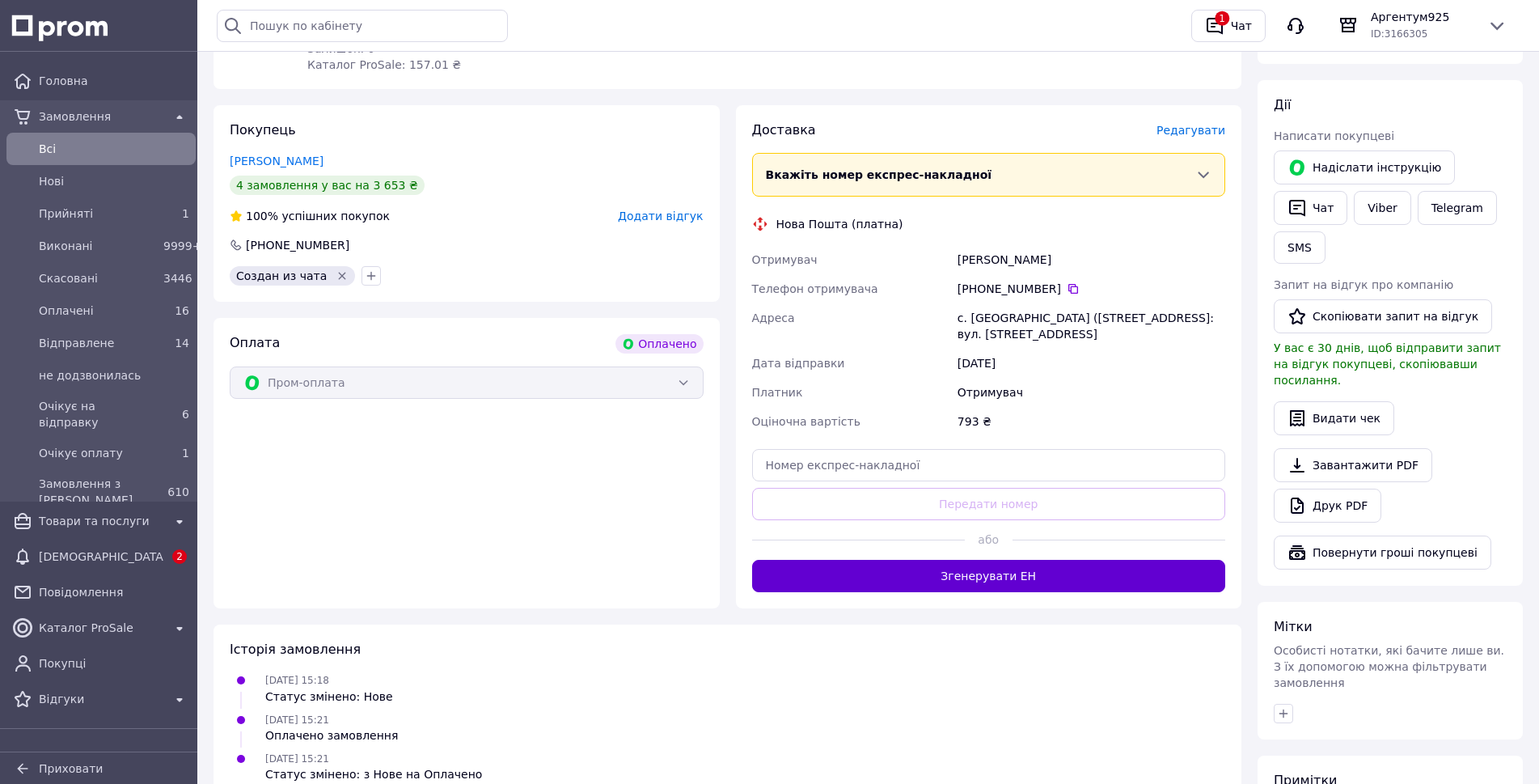
click at [976, 579] on button "Згенерувати ЕН" at bounding box center [989, 576] width 474 height 33
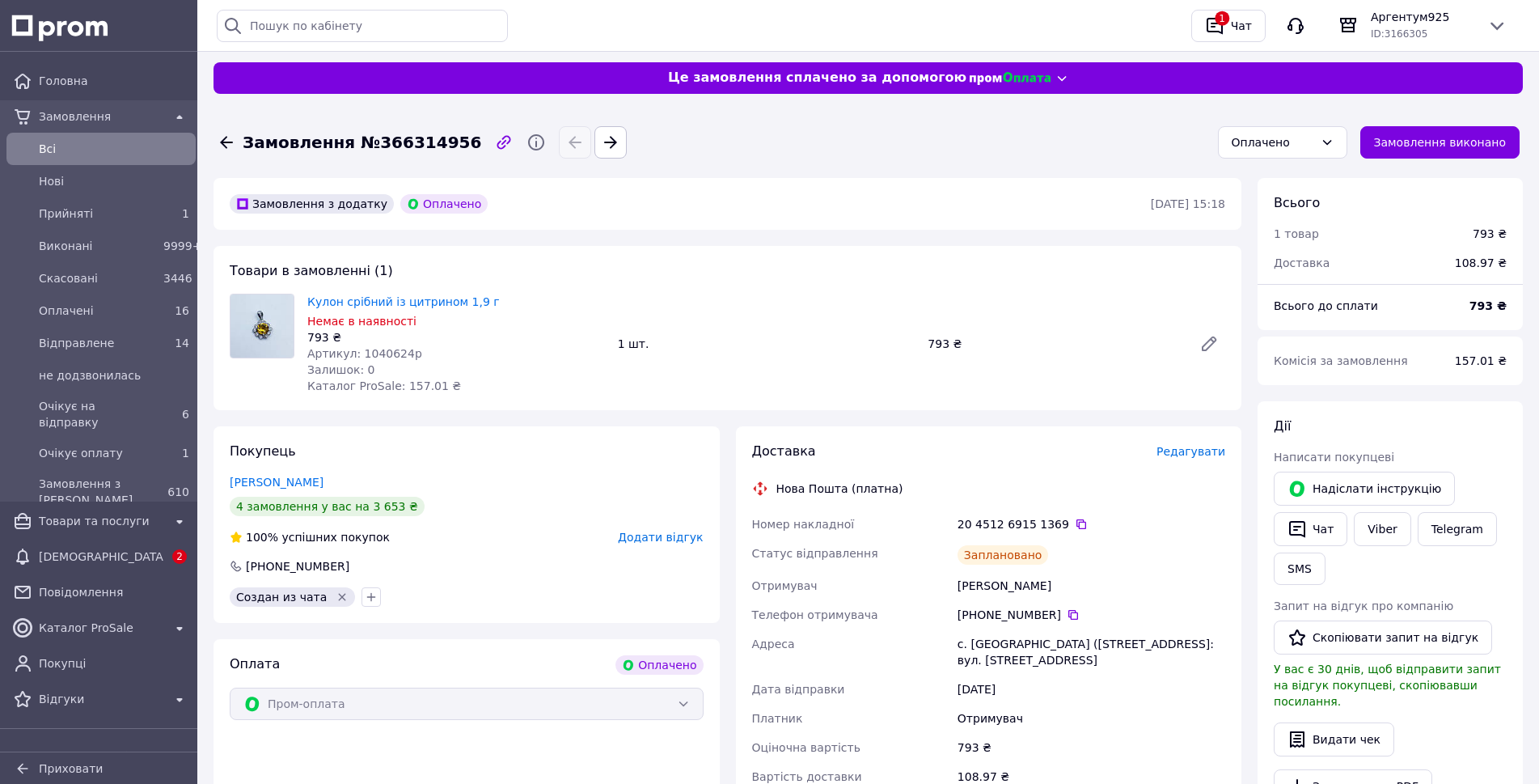
scroll to position [0, 0]
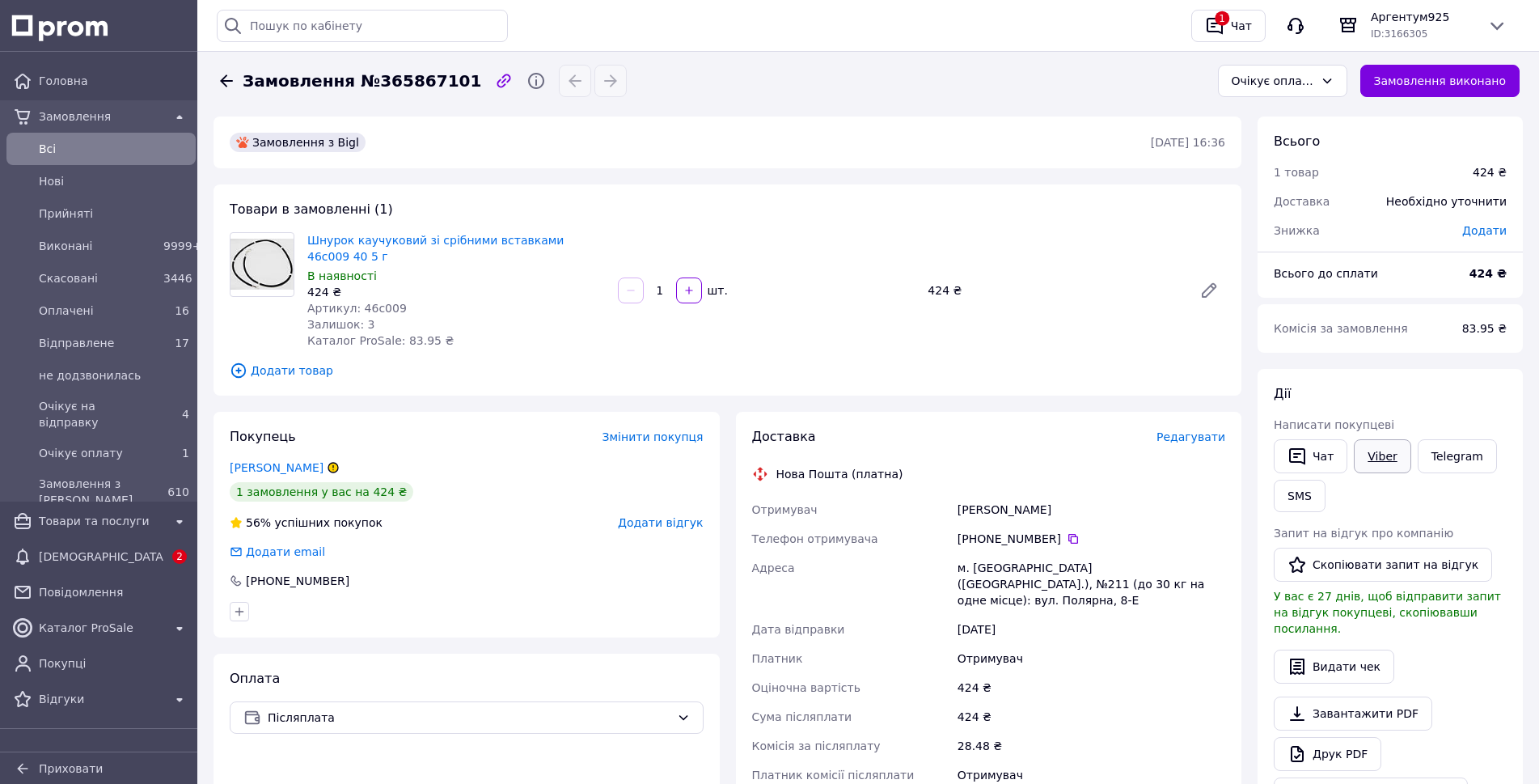
click at [1382, 456] on link "Viber" at bounding box center [1382, 456] width 56 height 34
click at [1334, 83] on icon at bounding box center [1327, 80] width 13 height 13
click at [1146, 92] on div "Замовлення №365867101" at bounding box center [707, 81] width 989 height 33
click at [1341, 95] on div "Очікує оплату" at bounding box center [1282, 81] width 129 height 33
click at [1282, 175] on li "Скасовано" at bounding box center [1294, 174] width 128 height 29
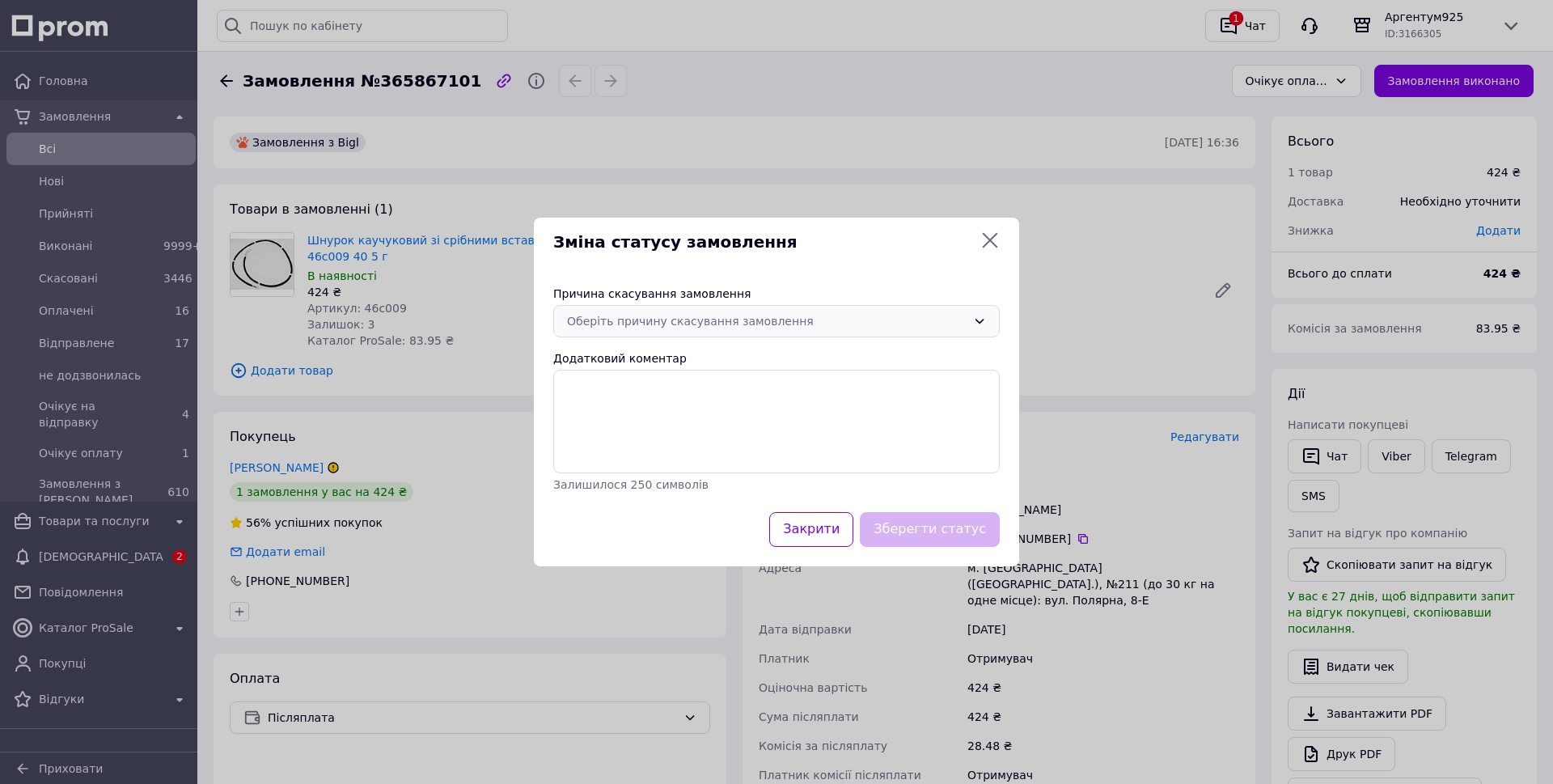
click at [780, 324] on div "Оберіть причину скасування замовлення" at bounding box center [766, 321] width 400 height 18
click at [663, 407] on li "Оплата не надійшла" at bounding box center [776, 414] width 445 height 29
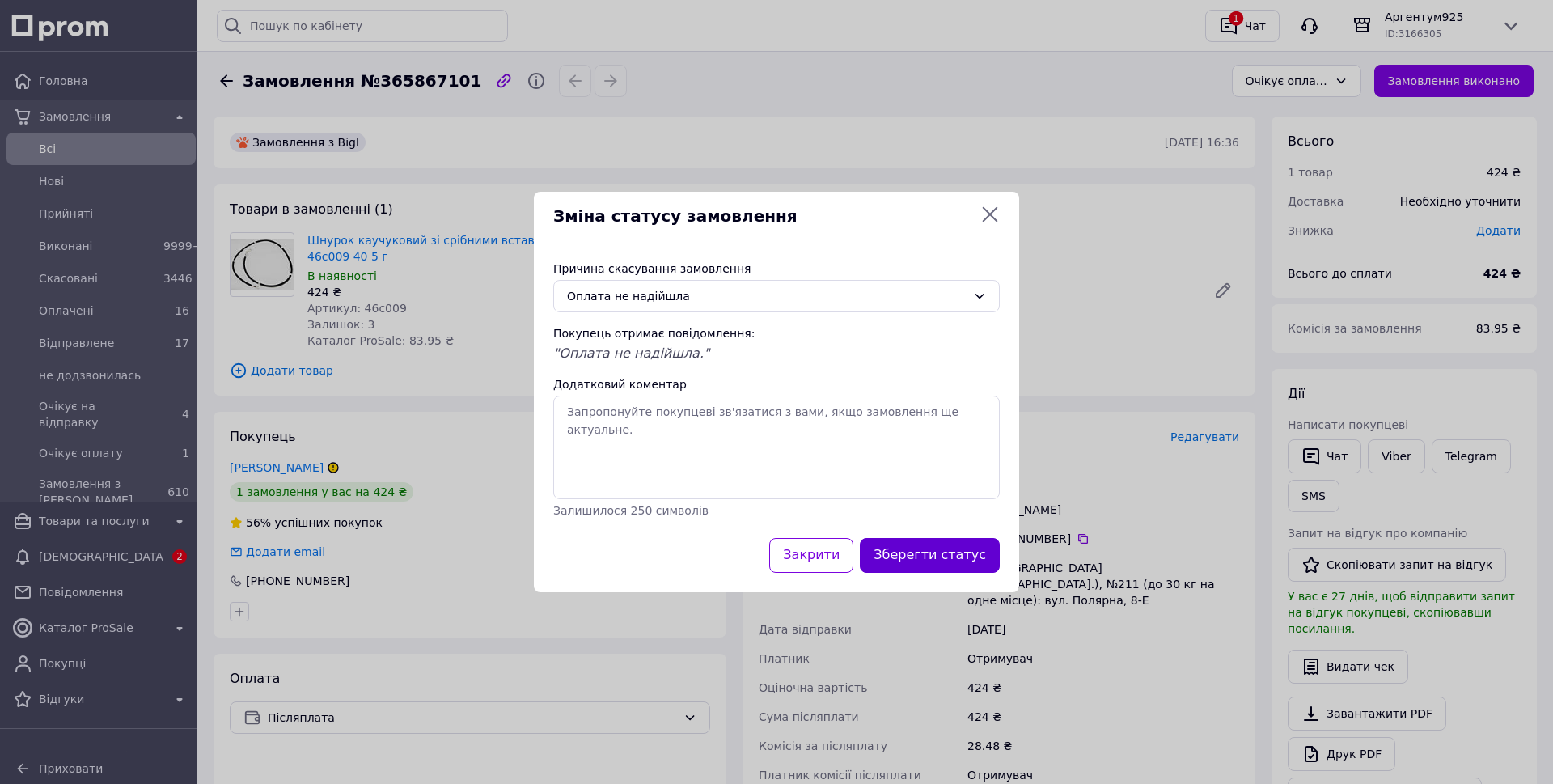
click at [937, 550] on button "Зберегти статус" at bounding box center [929, 555] width 140 height 35
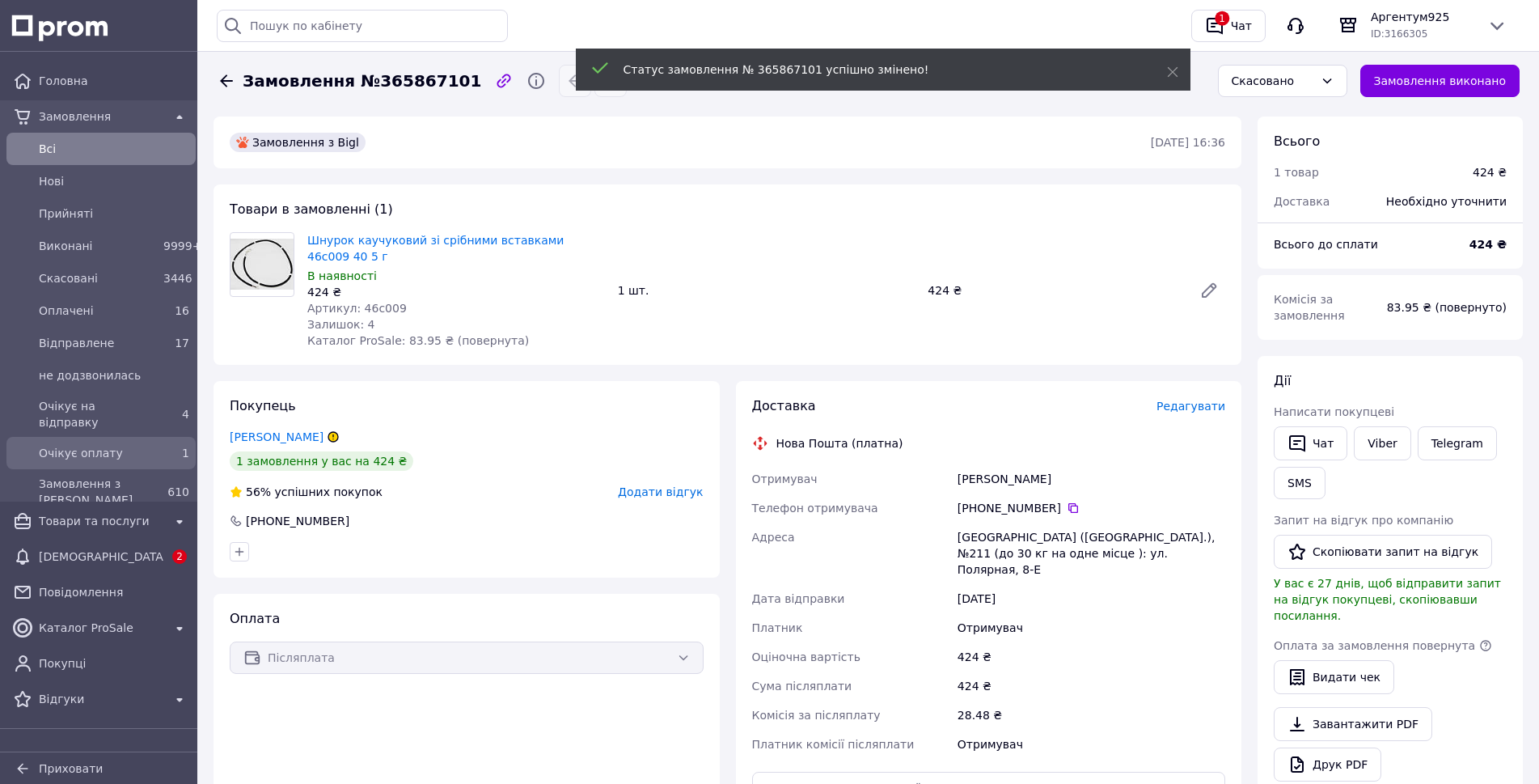
click at [101, 442] on div "Очікує оплату" at bounding box center [98, 453] width 124 height 22
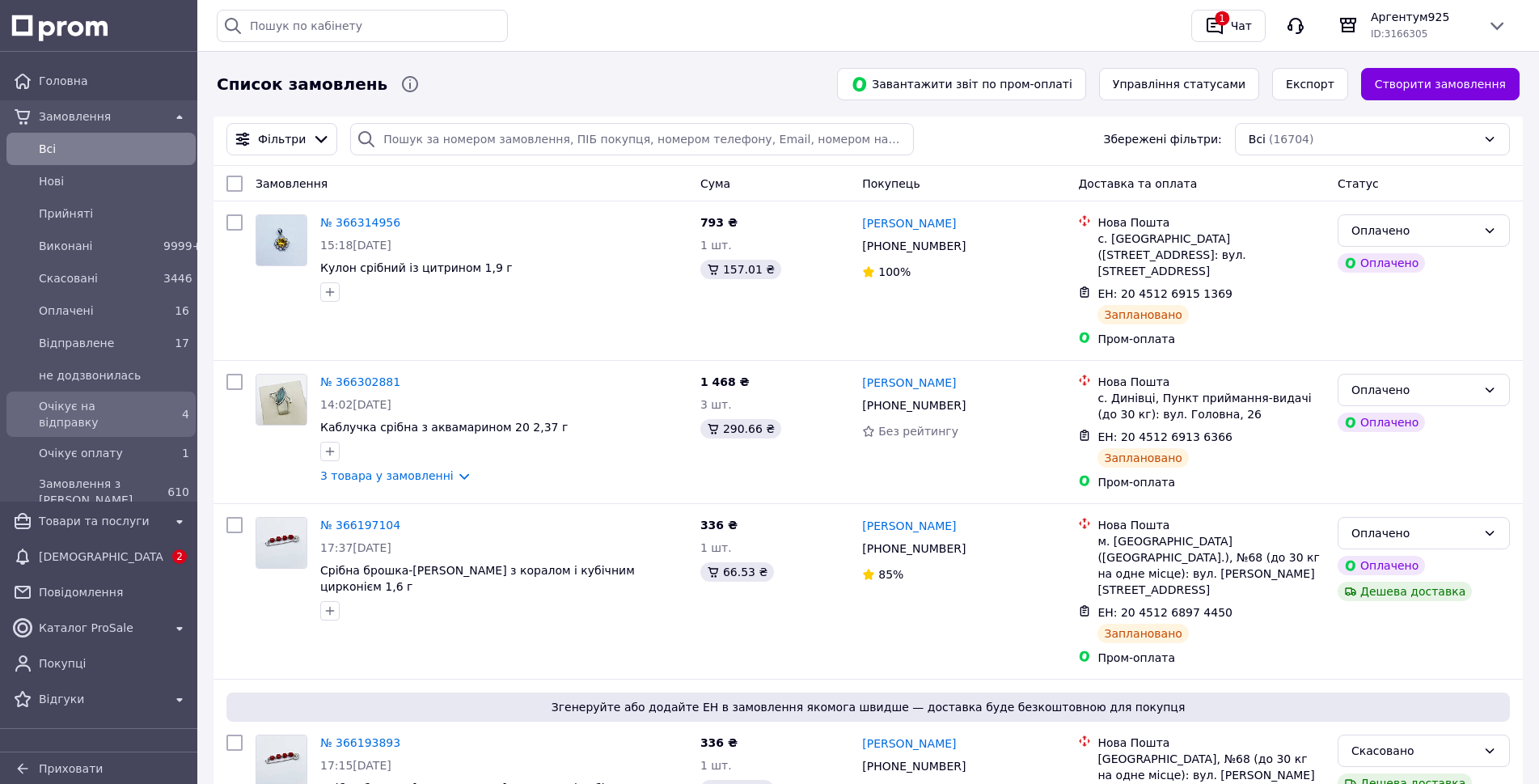
click at [82, 404] on span "Очікує на відправку" at bounding box center [98, 414] width 118 height 33
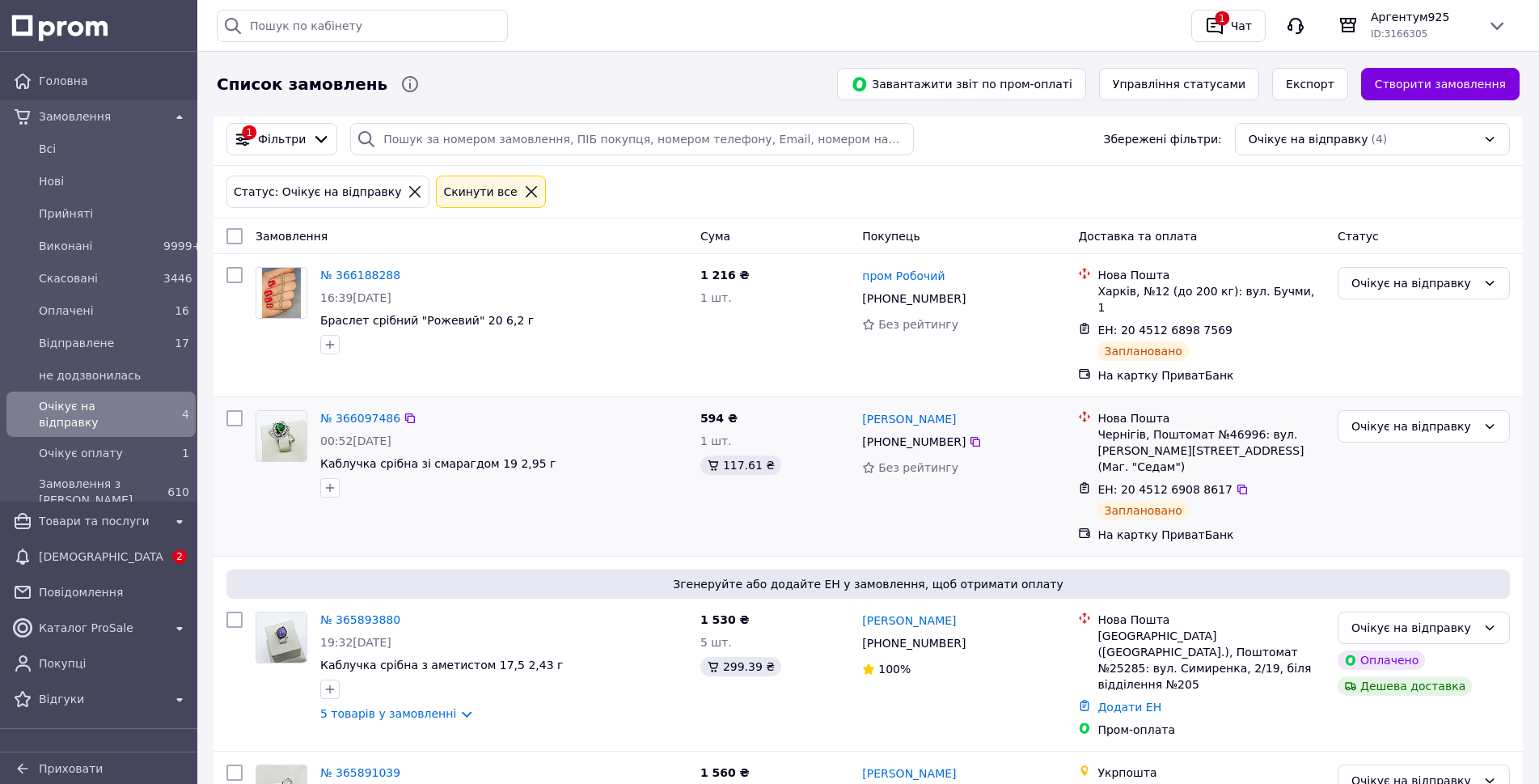
scroll to position [110, 0]
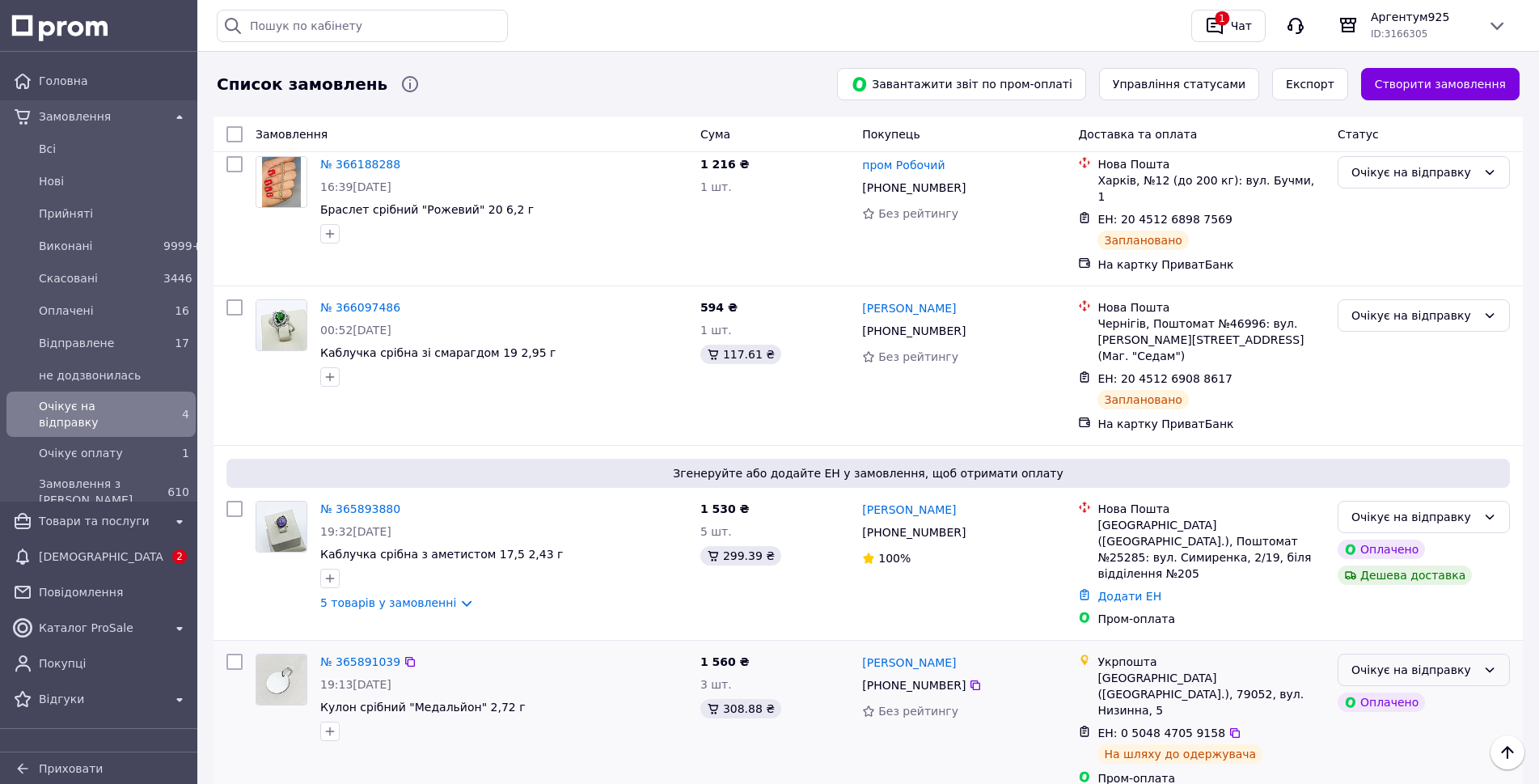
click at [1450, 661] on div "Очікує на відправку" at bounding box center [1414, 669] width 125 height 18
click at [1414, 712] on li "Відправлене" at bounding box center [1423, 709] width 170 height 29
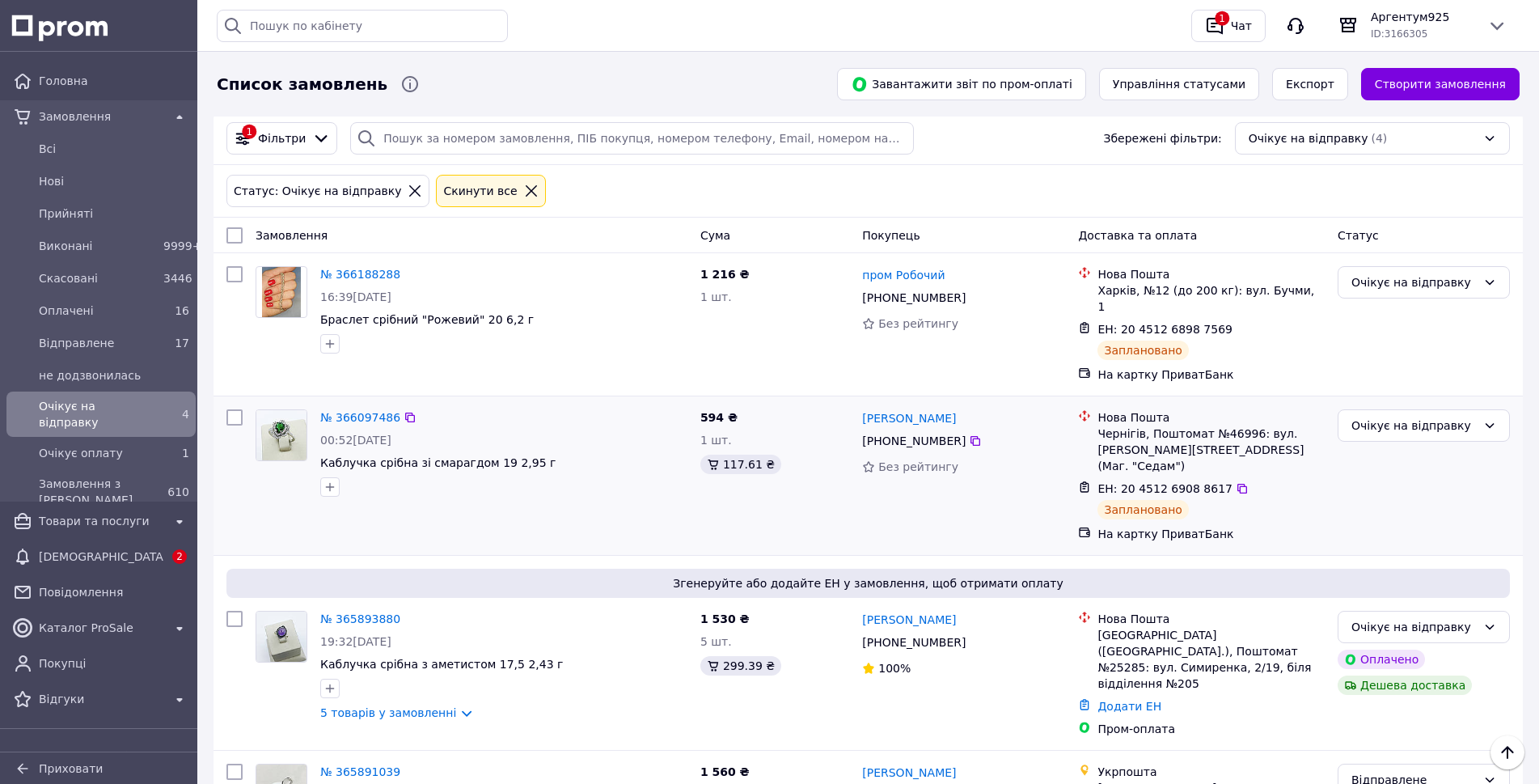
scroll to position [0, 0]
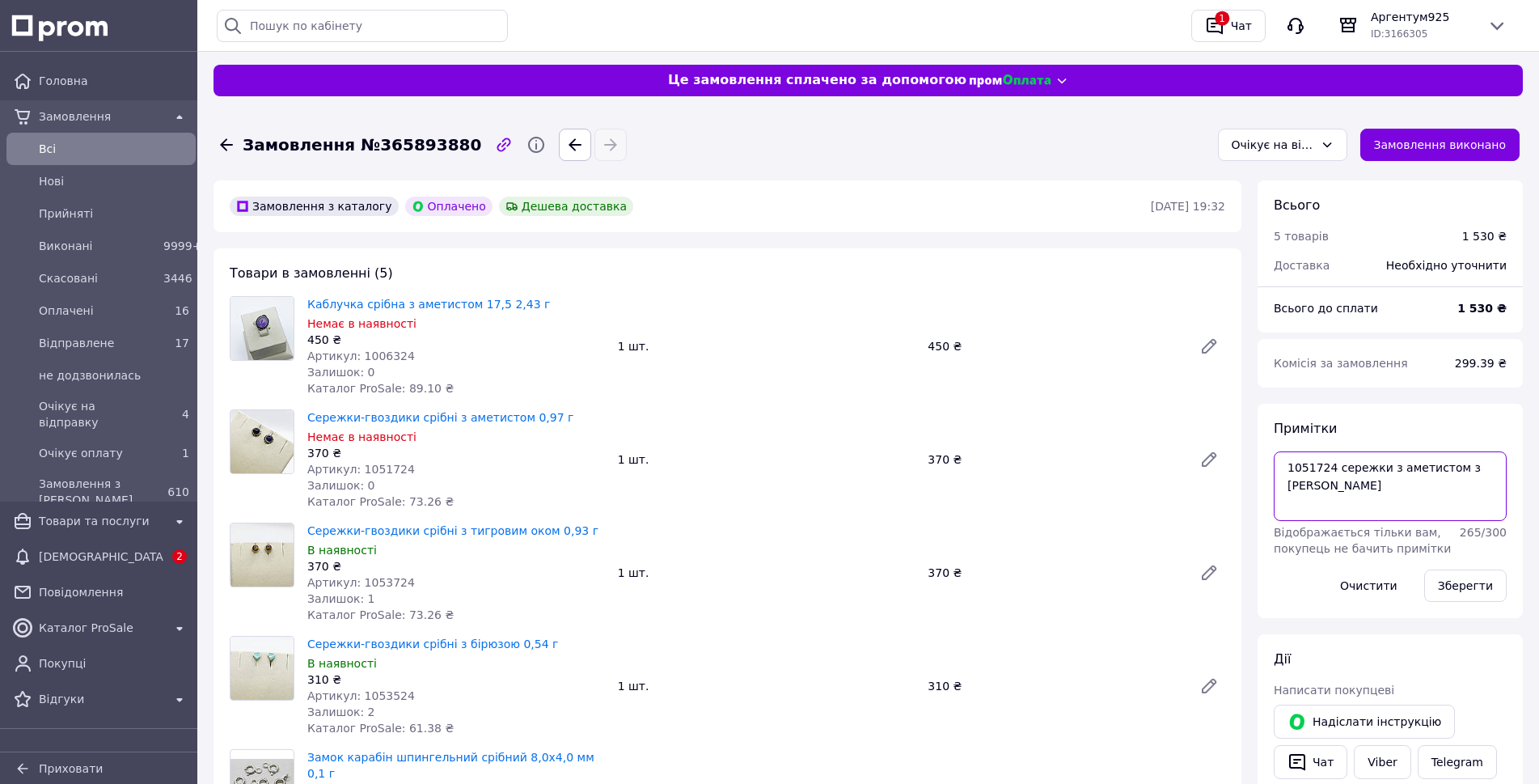
drag, startPoint x: 1407, startPoint y: 468, endPoint x: 1507, endPoint y: 466, distance: 100.0
click at [1507, 466] on div "Примітки 1051724 сережки з аметистом з Сміли Відображається тільки вам, покупец…" at bounding box center [1390, 510] width 265 height 214
click at [1399, 473] on textarea "1051724 сережки з аметистом з [PERSON_NAME]" at bounding box center [1390, 485] width 233 height 69
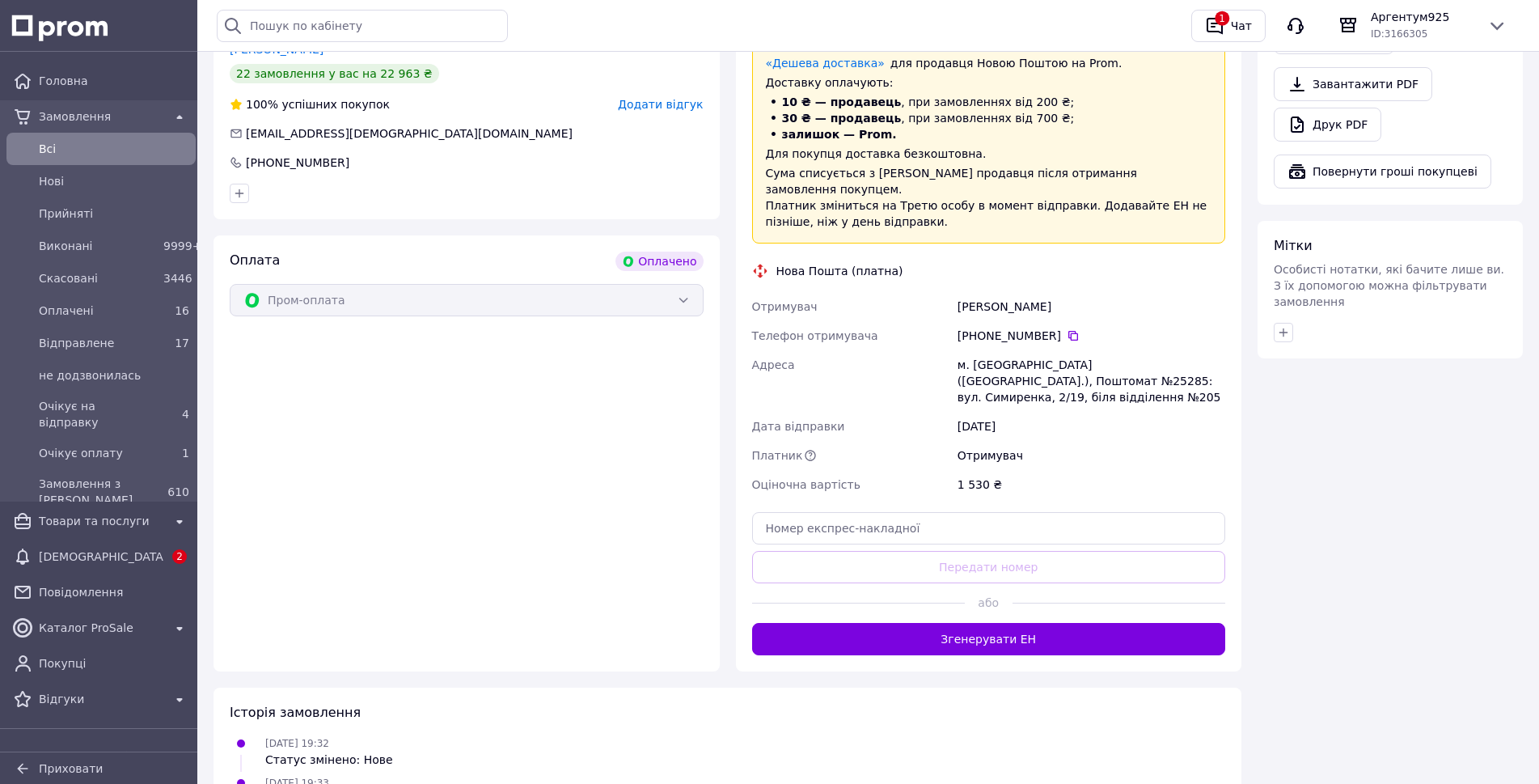
scroll to position [928, 0]
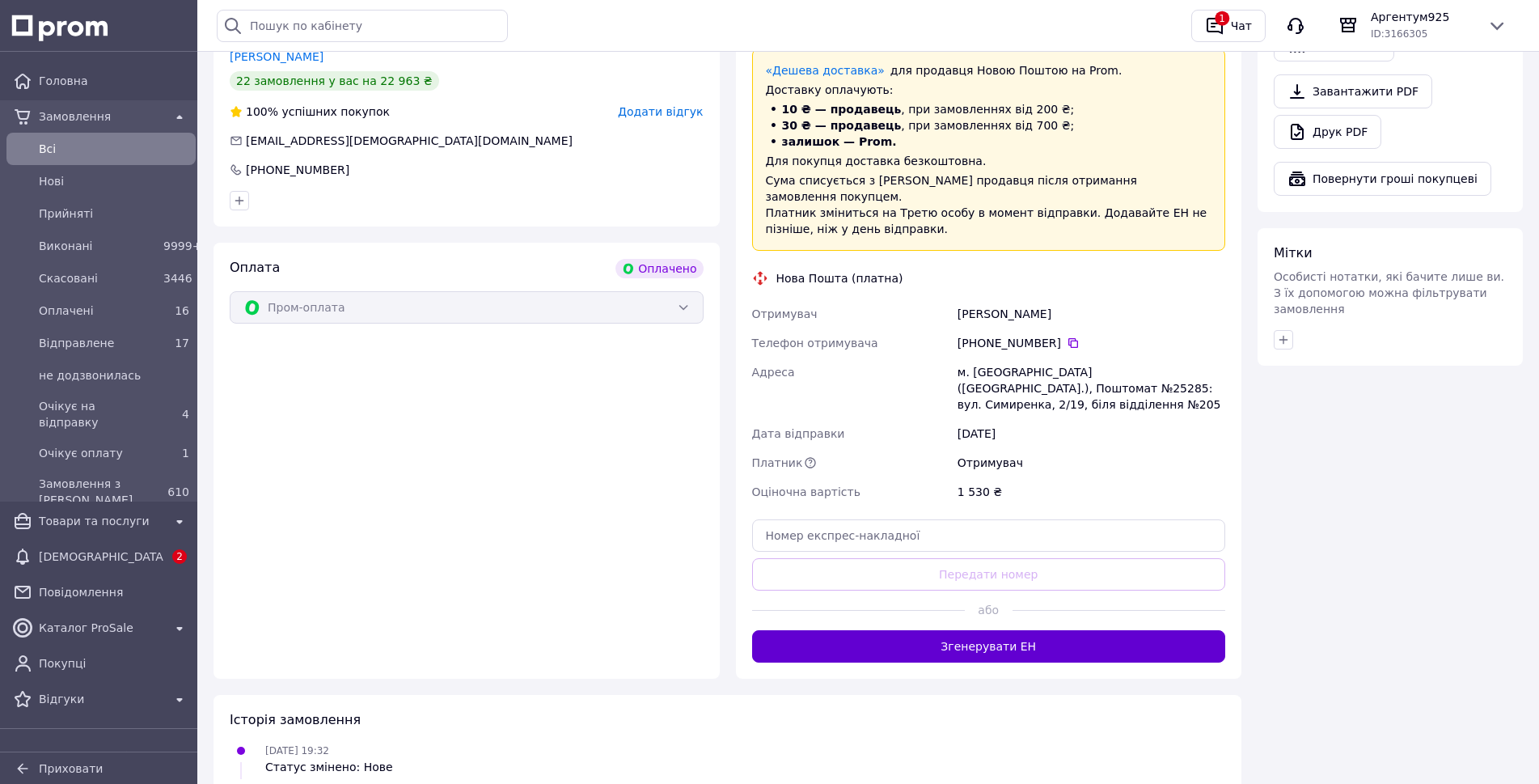
click at [995, 630] on button "Згенерувати ЕН" at bounding box center [989, 646] width 474 height 33
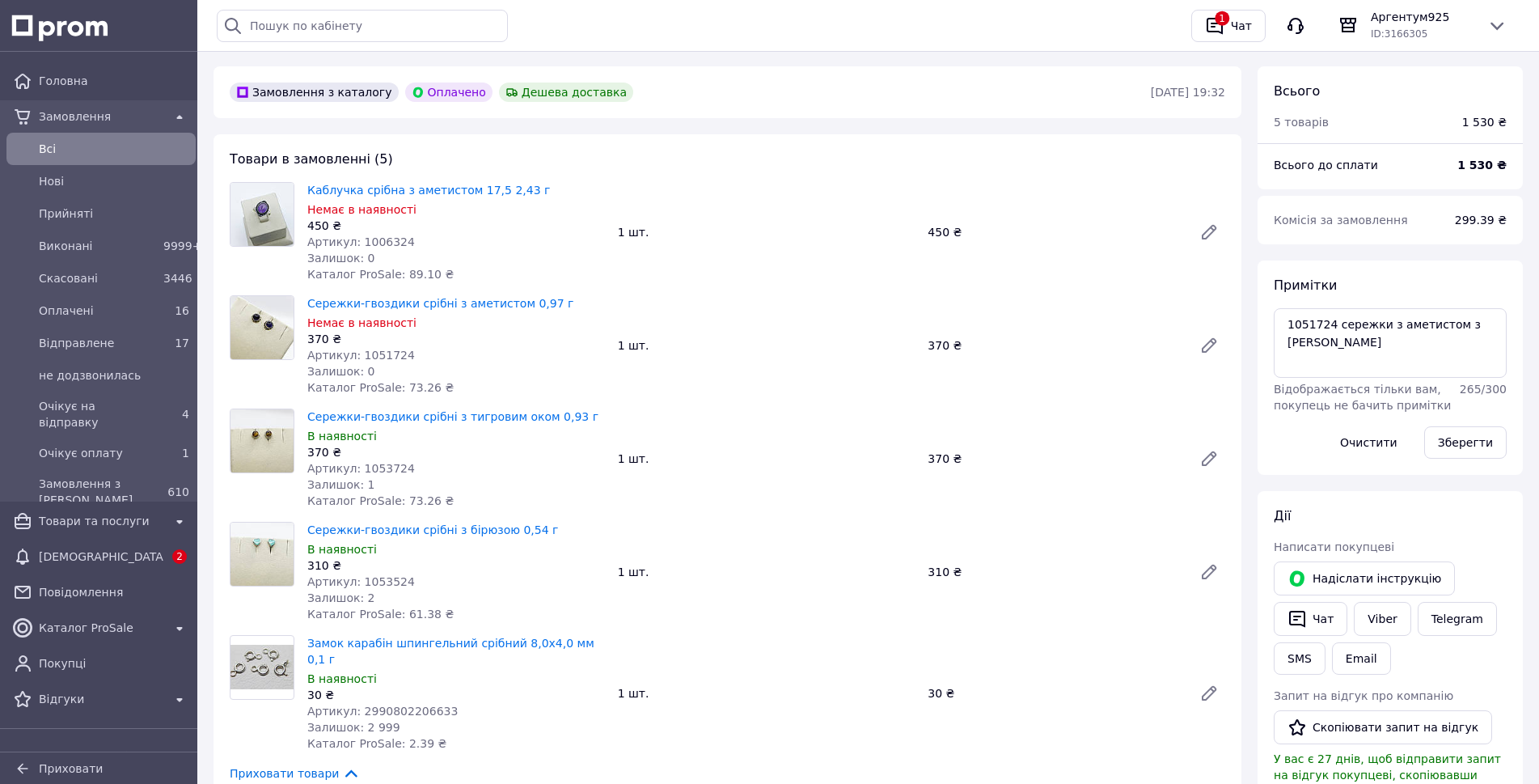
scroll to position [0, 0]
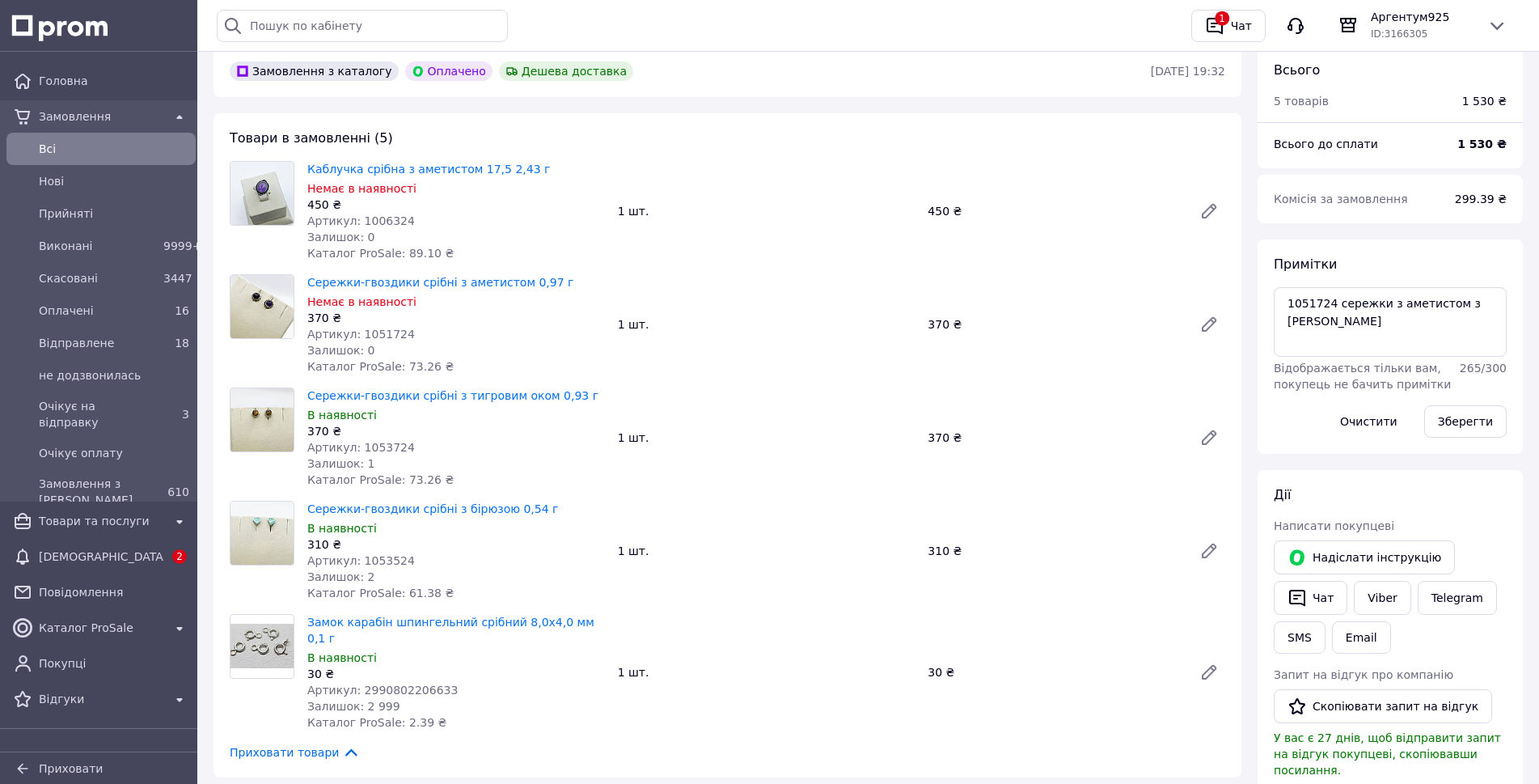
scroll to position [162, 0]
